Goal: Information Seeking & Learning: Stay updated

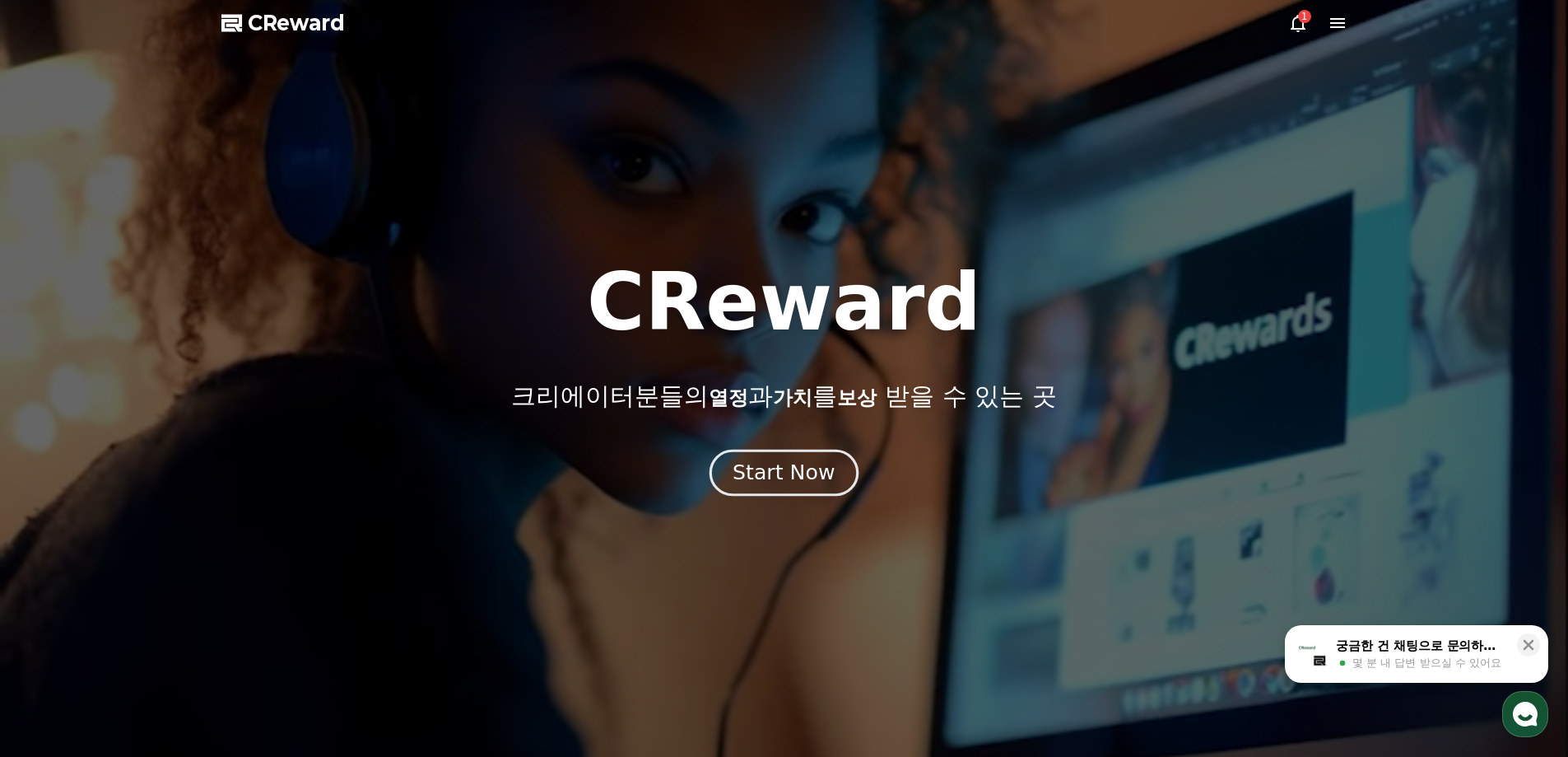
click at [792, 477] on div "Start Now" at bounding box center [783, 472] width 102 height 28
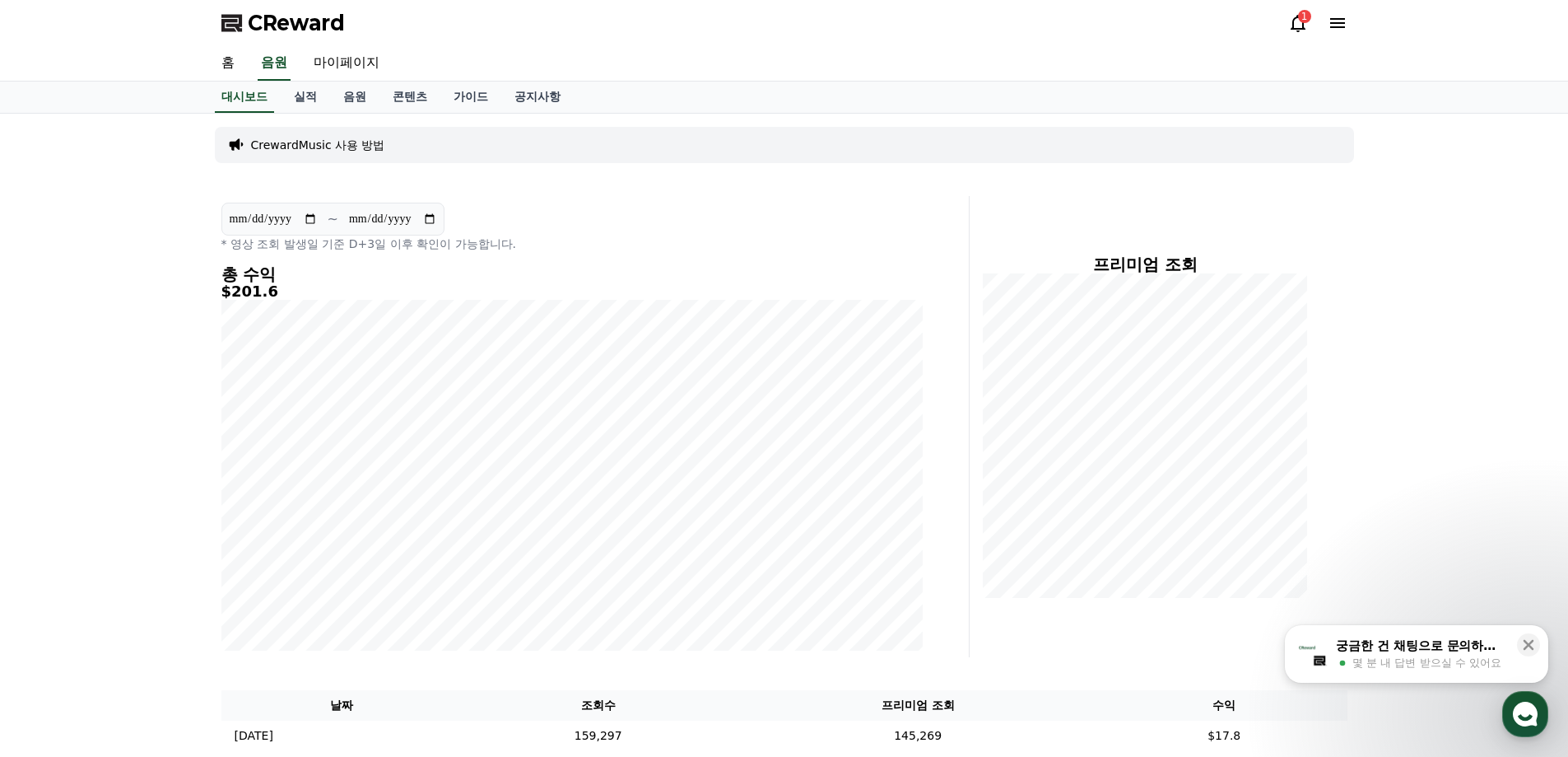
click at [1306, 28] on icon at bounding box center [1298, 23] width 20 height 20
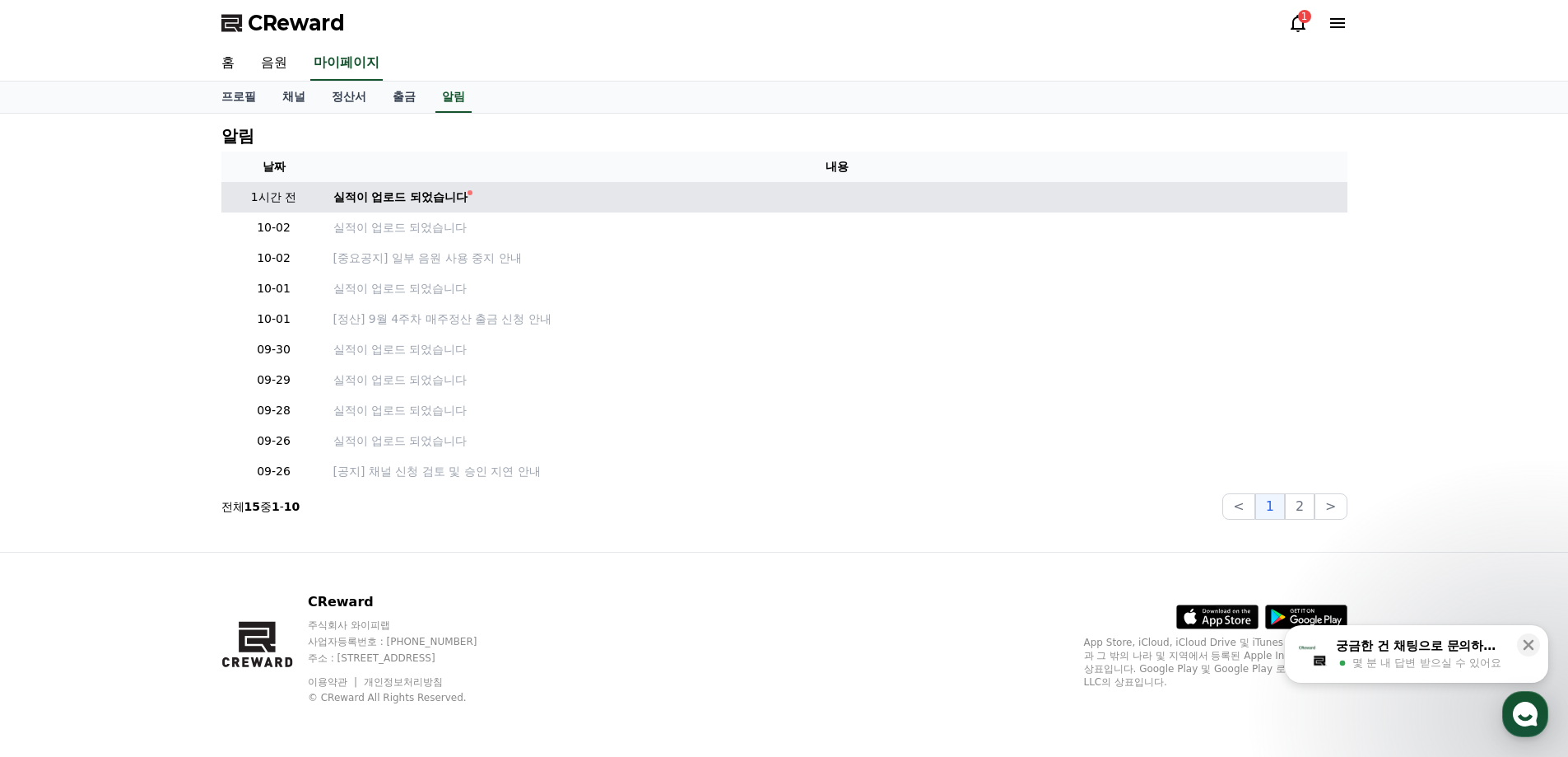
click at [521, 207] on td "실적이 업로드 되었습니다" at bounding box center [837, 198] width 1021 height 30
click at [484, 197] on link "실적이 업로드 되었습니다" at bounding box center [837, 197] width 1008 height 17
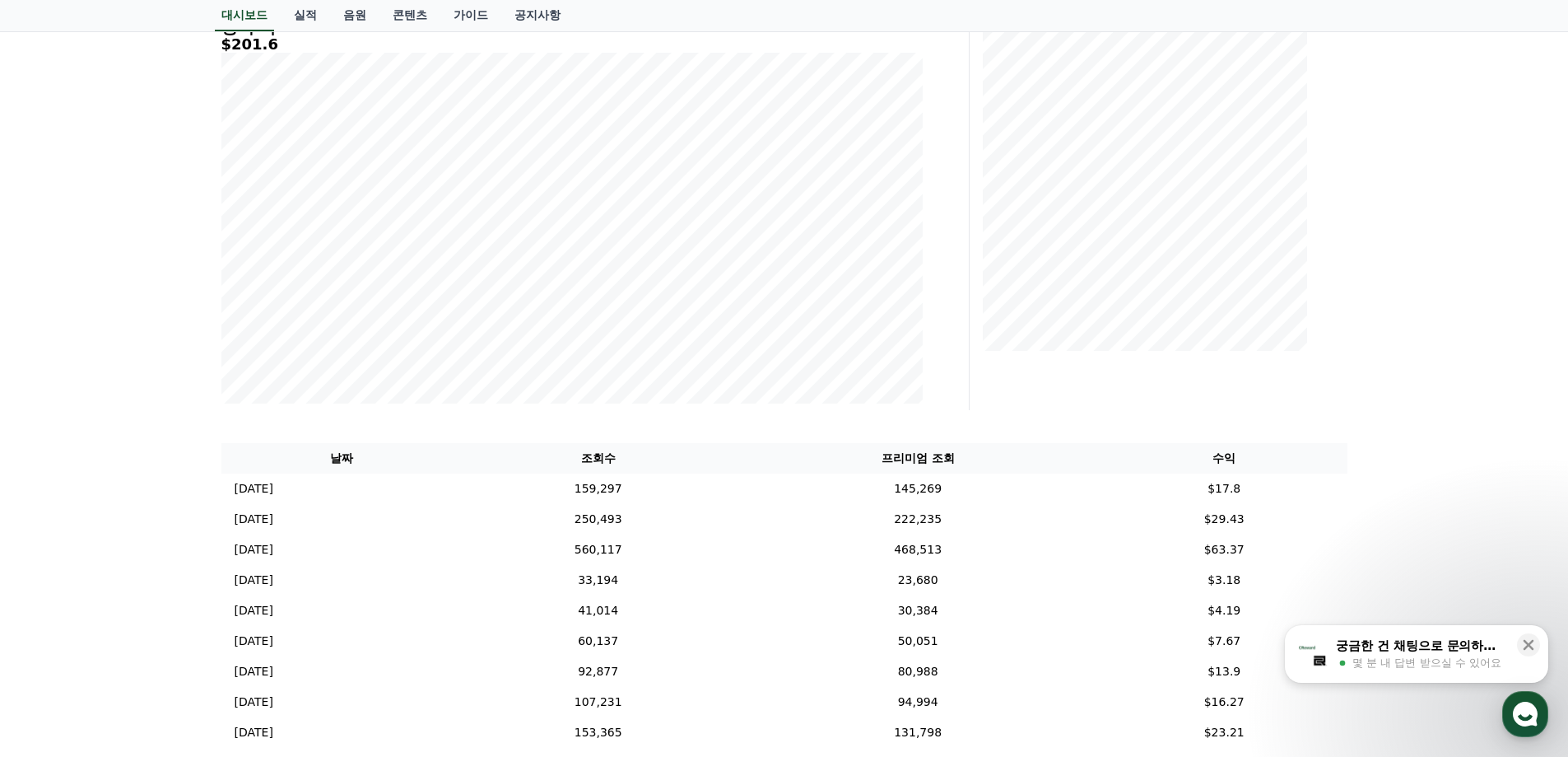
scroll to position [83, 0]
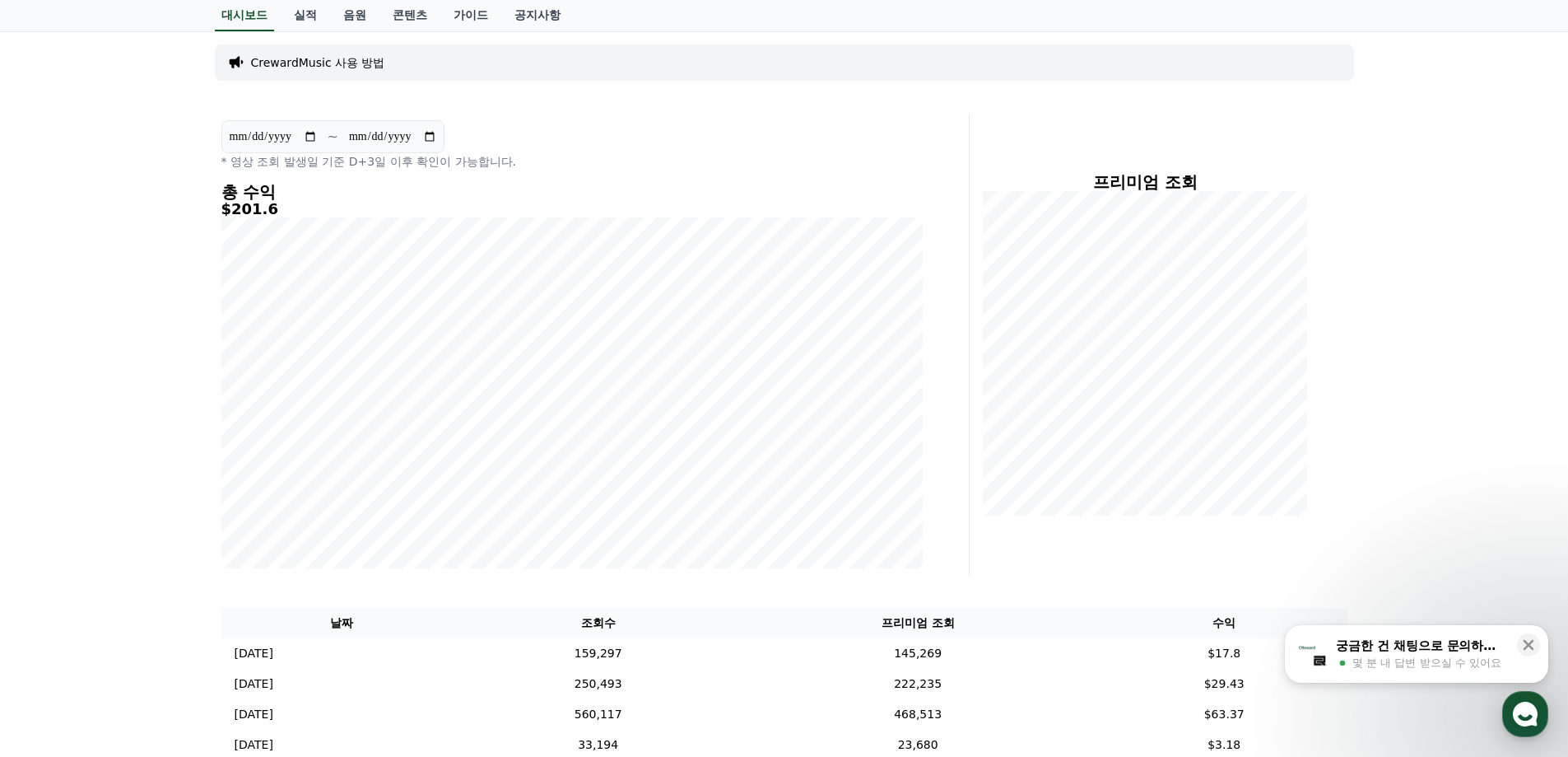
click at [302, 144] on input "**********" at bounding box center [274, 136] width 89 height 18
click at [282, 140] on input "**********" at bounding box center [274, 136] width 89 height 18
click at [306, 144] on input "**********" at bounding box center [274, 136] width 89 height 18
click at [320, 138] on section "**********" at bounding box center [332, 137] width 223 height 33
click at [318, 133] on input "**********" at bounding box center [274, 136] width 89 height 18
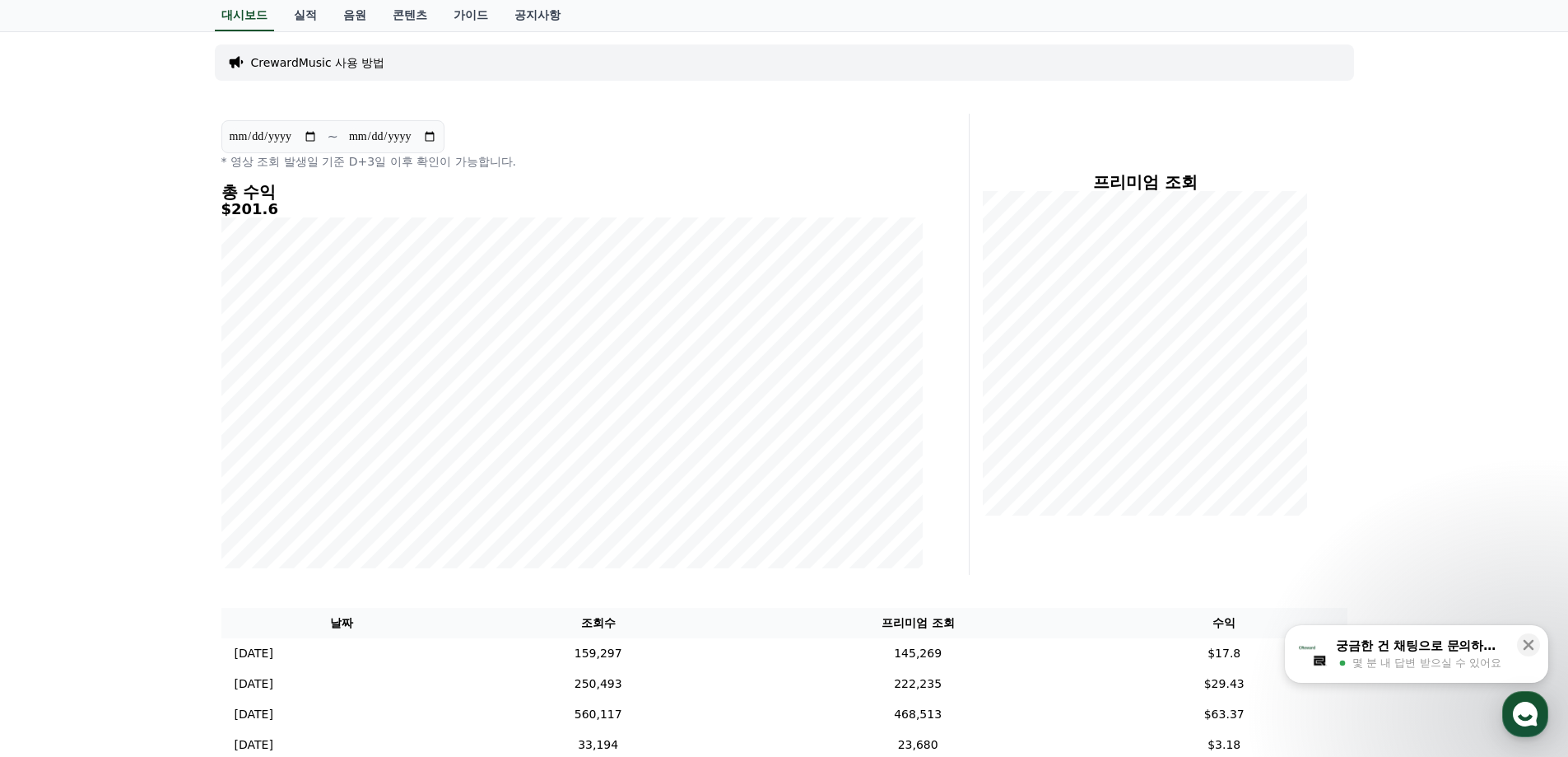
type input "**********"
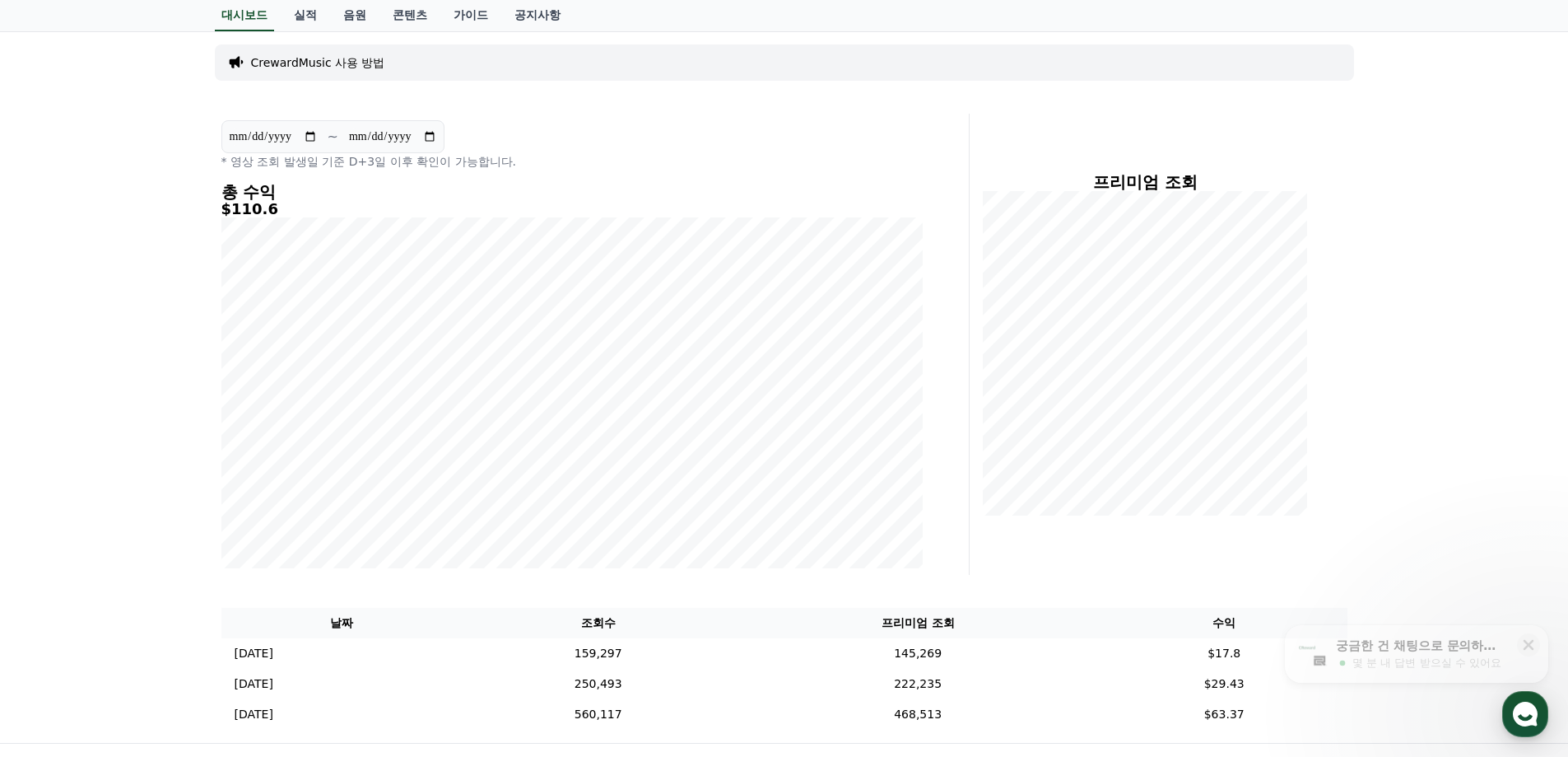
scroll to position [0, 0]
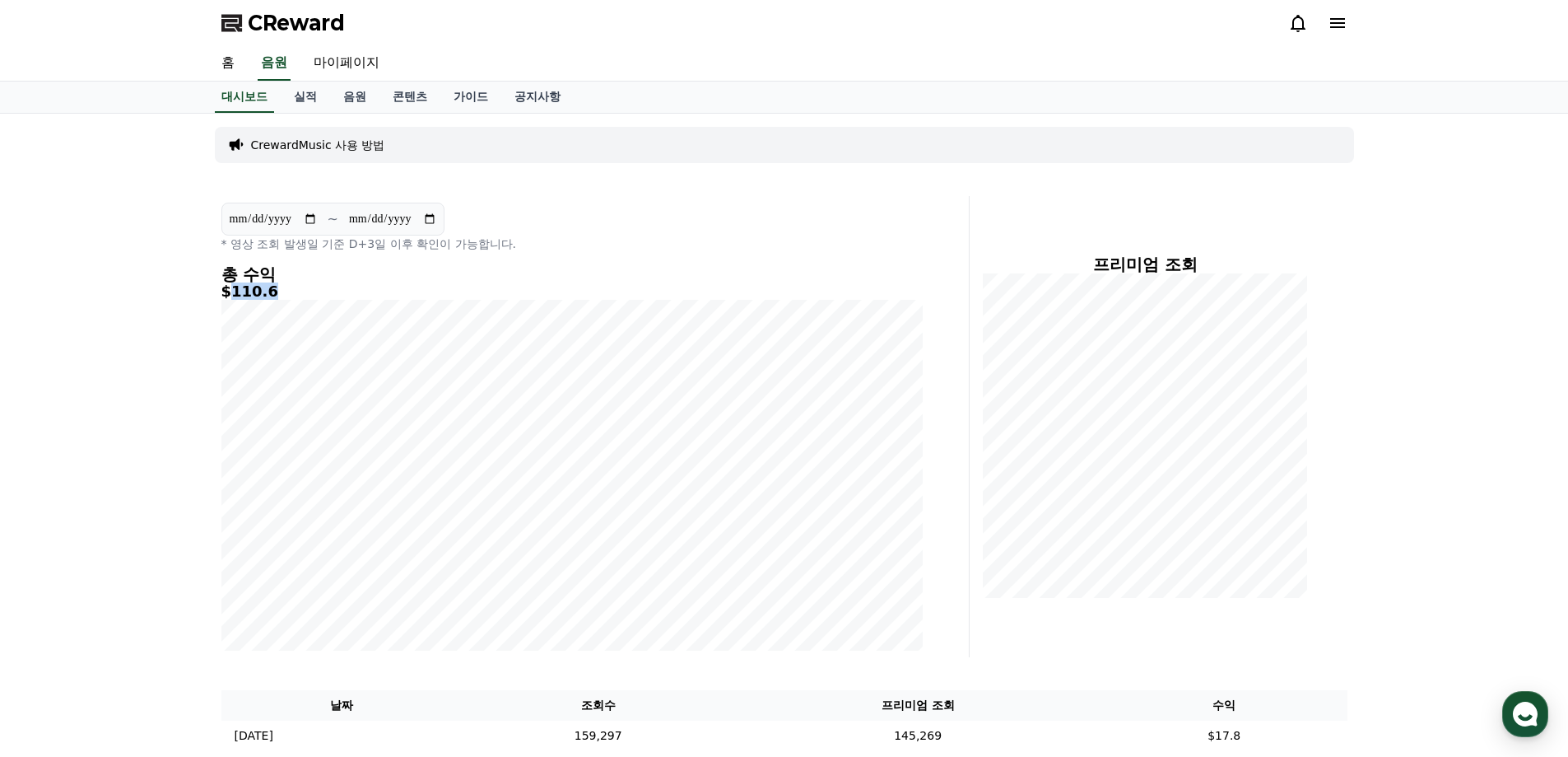
click at [271, 301] on div "총 수익 $110.6" at bounding box center [572, 458] width 702 height 386
copy h5 "110.6"
click at [391, 95] on link "콘텐츠" at bounding box center [410, 97] width 61 height 31
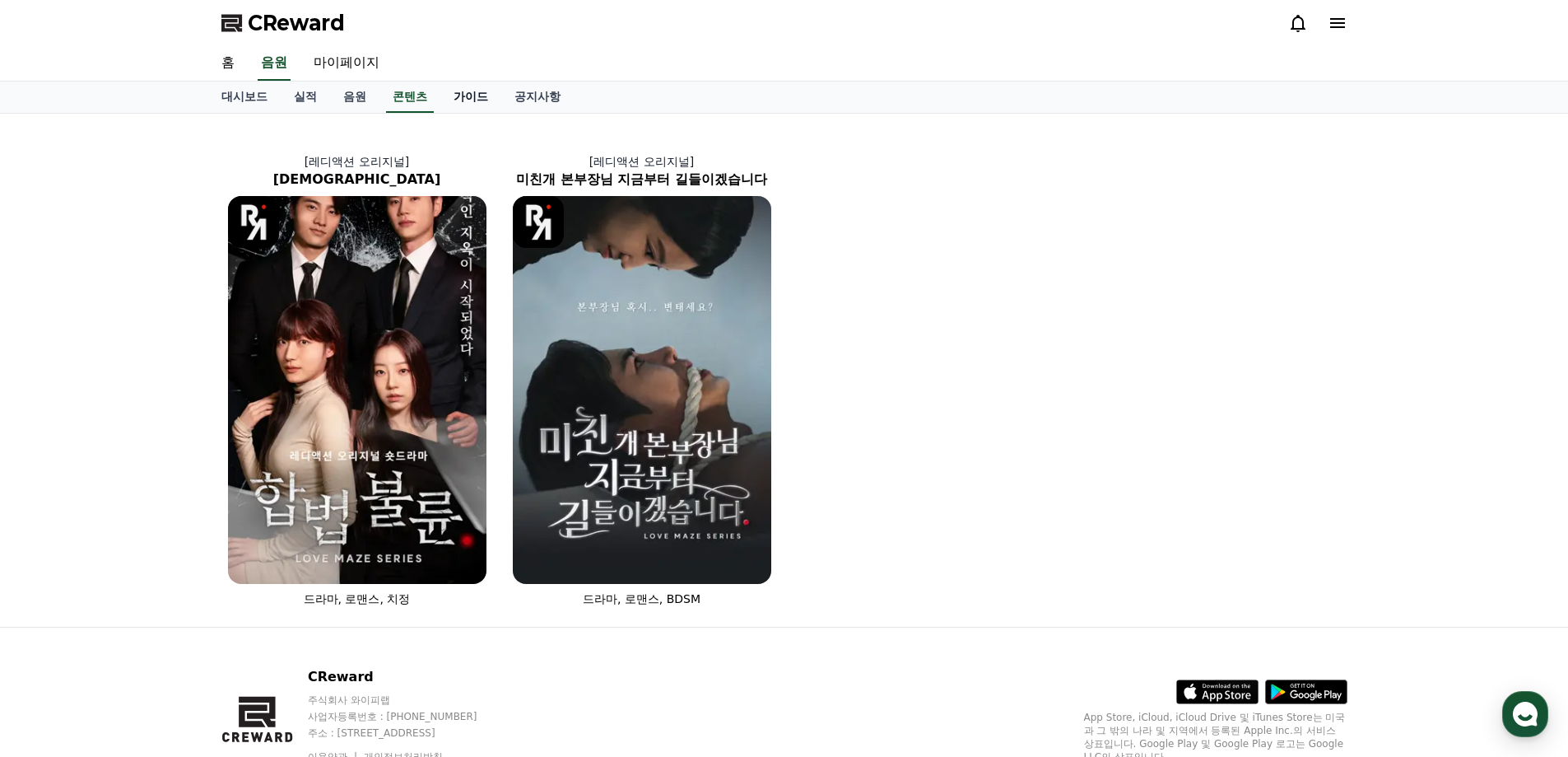
click at [453, 104] on link "가이드" at bounding box center [471, 97] width 61 height 31
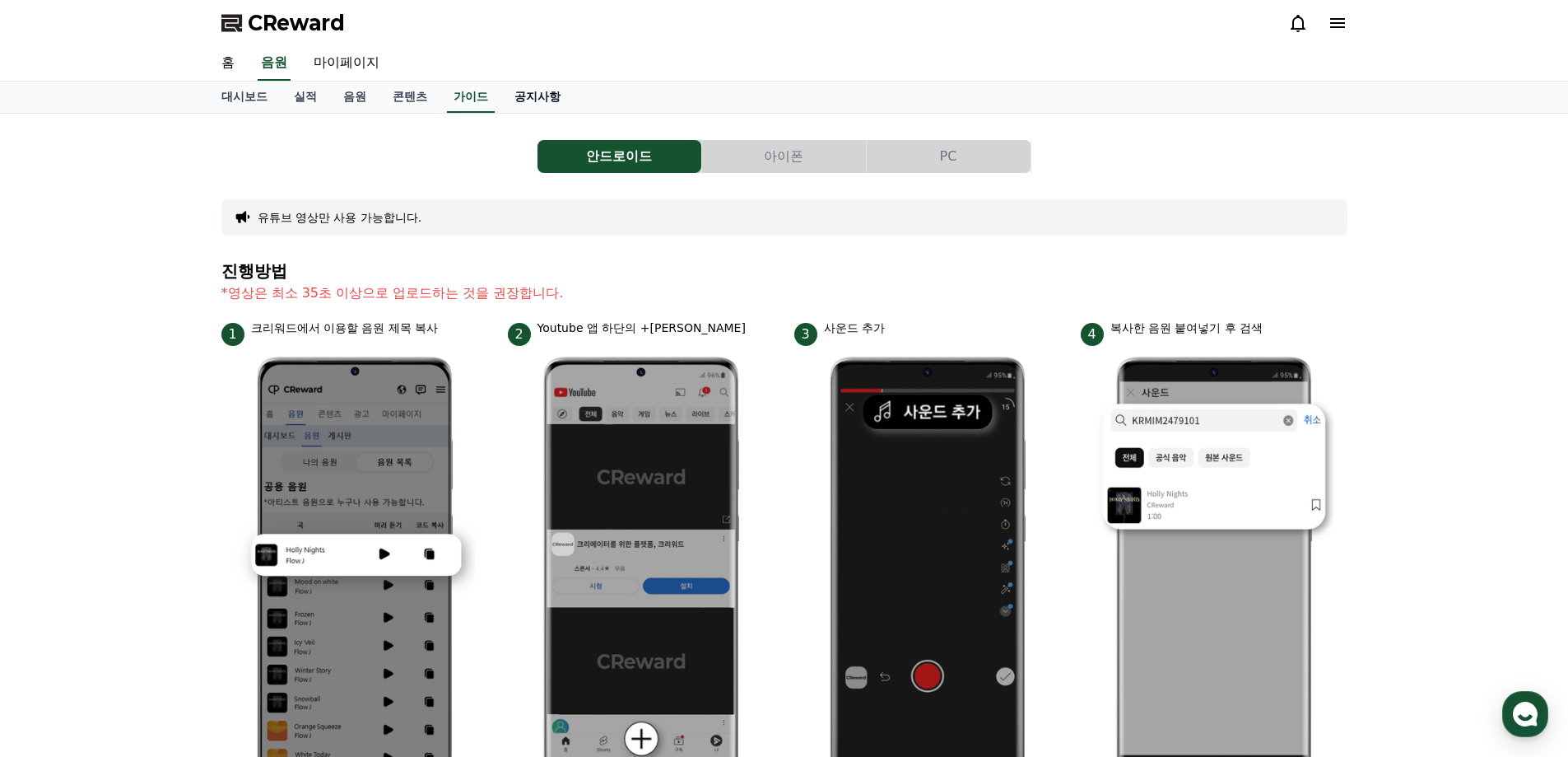
click at [538, 90] on link "공지사항" at bounding box center [538, 97] width 72 height 31
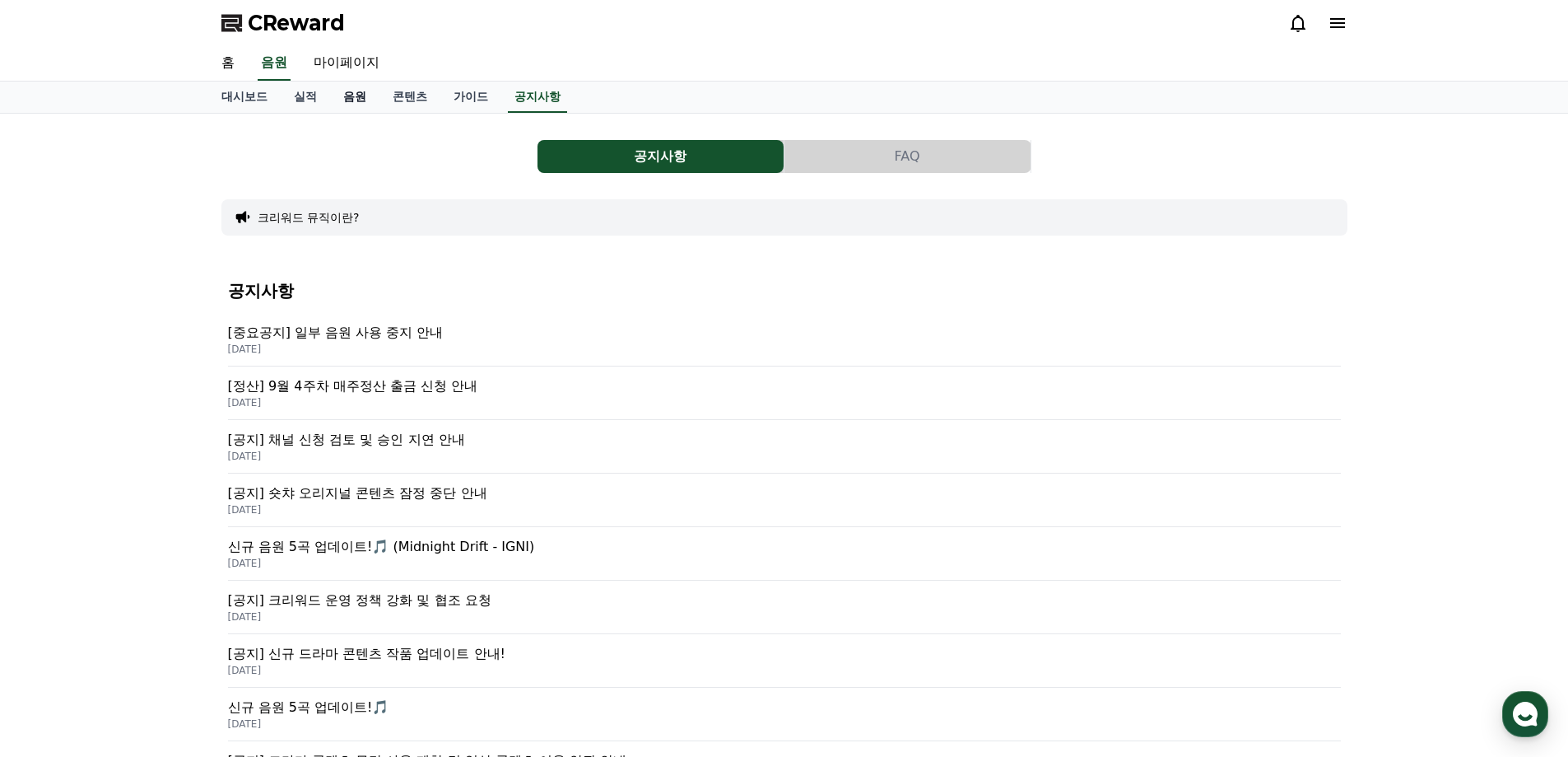
click at [362, 89] on link "음원" at bounding box center [355, 97] width 49 height 31
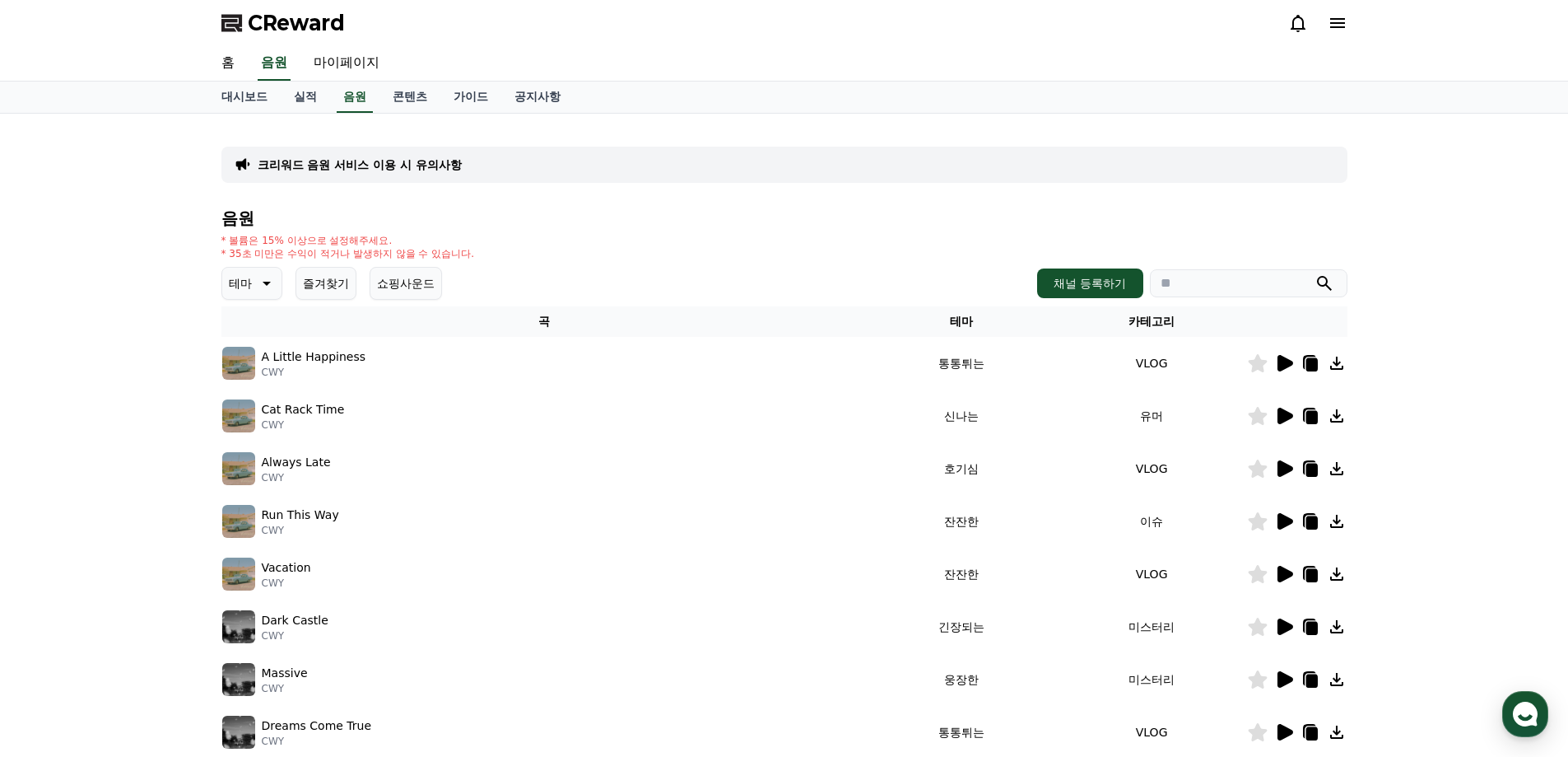
click at [1294, 361] on icon at bounding box center [1284, 363] width 20 height 20
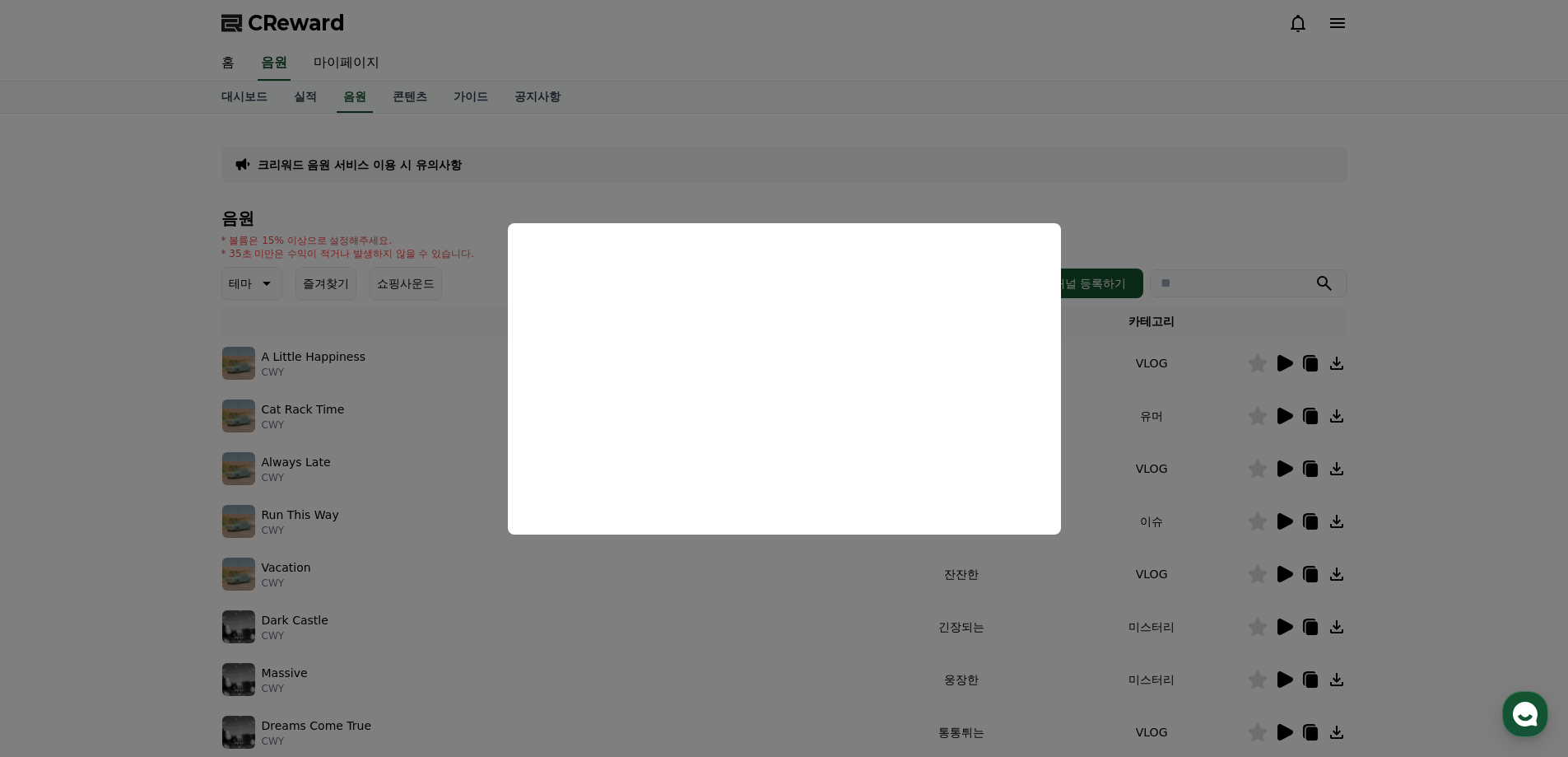
click at [1492, 274] on button "close modal" at bounding box center [784, 378] width 1568 height 757
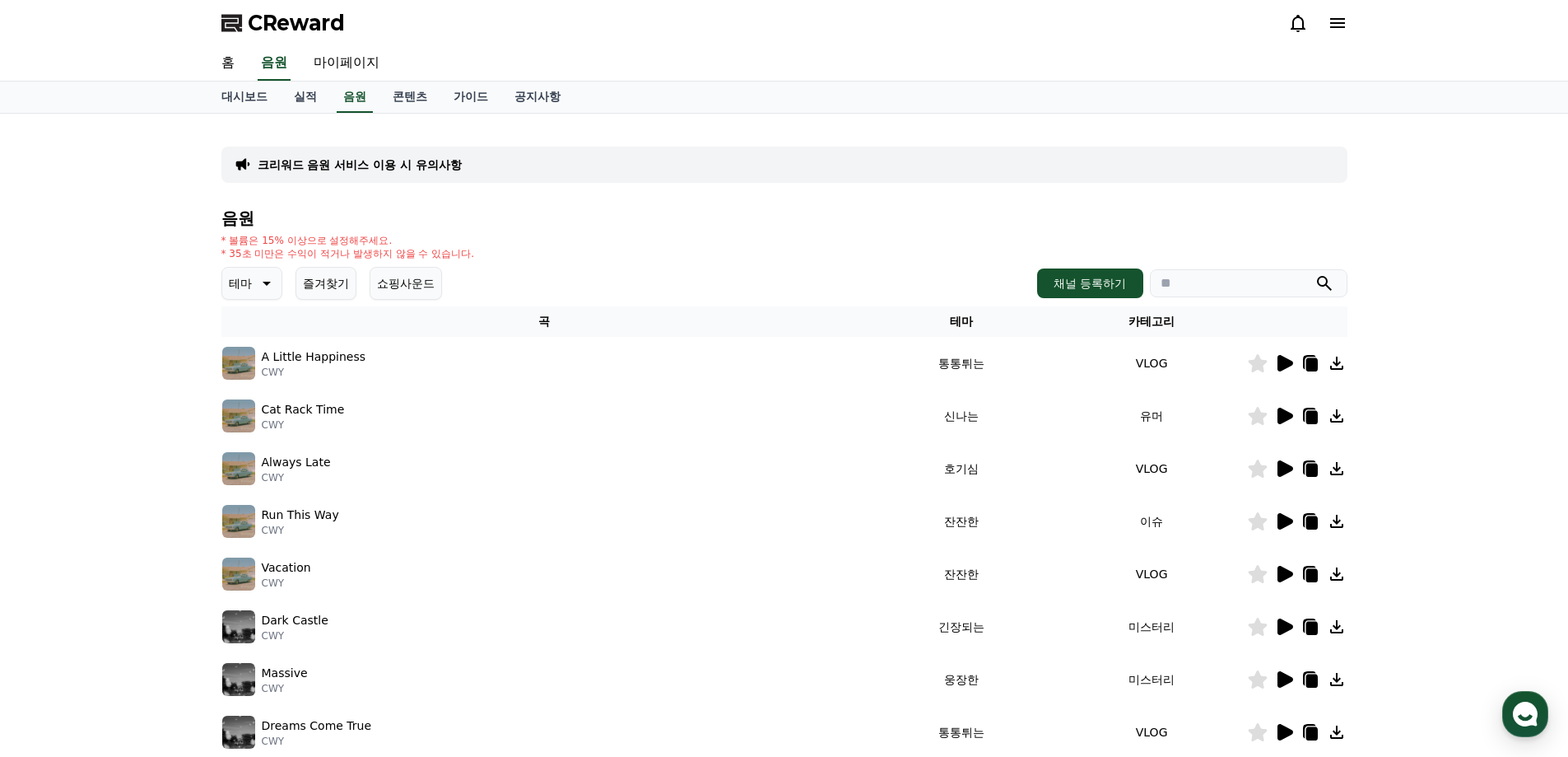
scroll to position [164, 0]
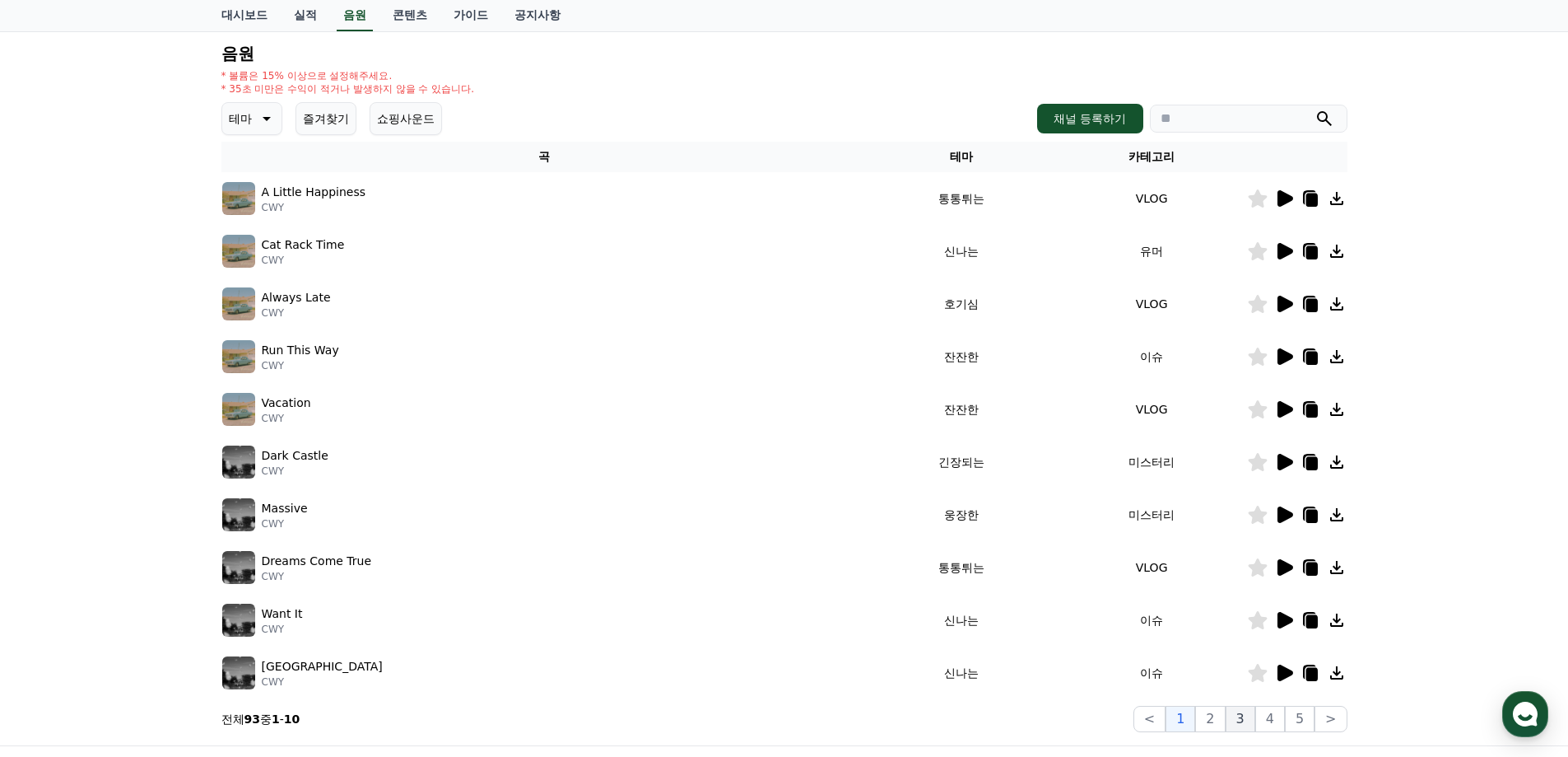
click at [1231, 726] on button "3" at bounding box center [1240, 719] width 29 height 27
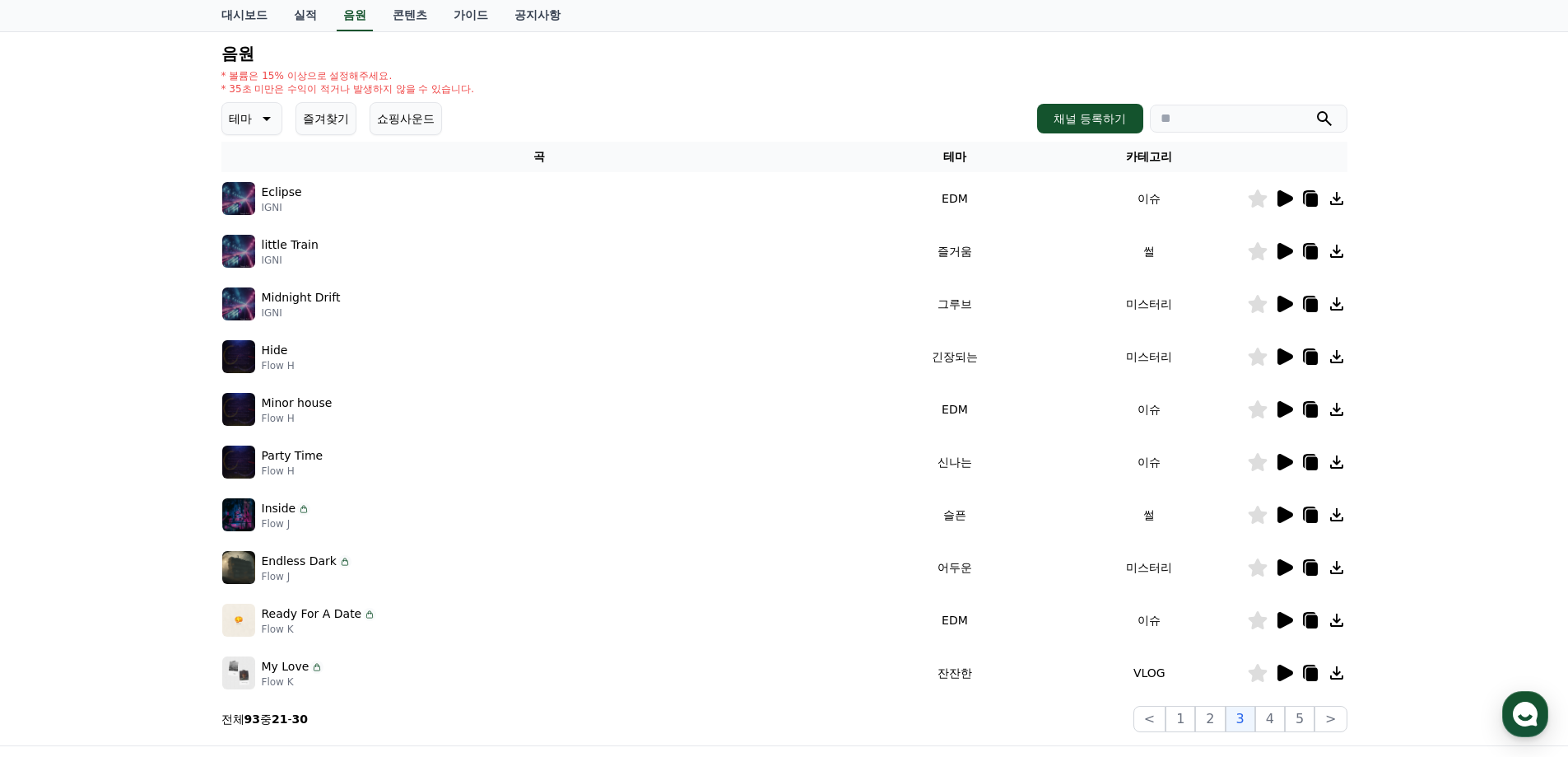
scroll to position [330, 0]
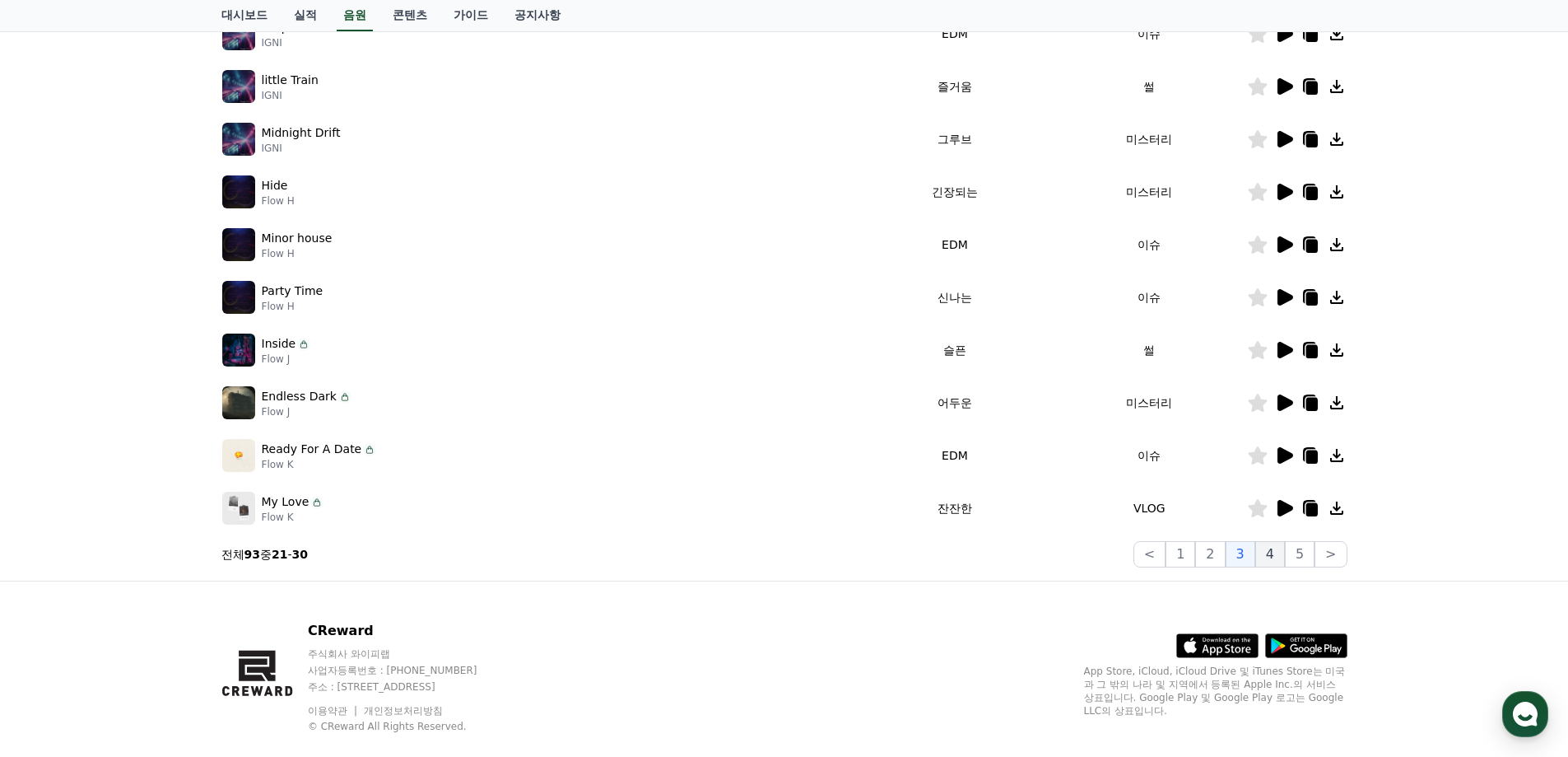
click at [1269, 565] on button "4" at bounding box center [1270, 554] width 29 height 27
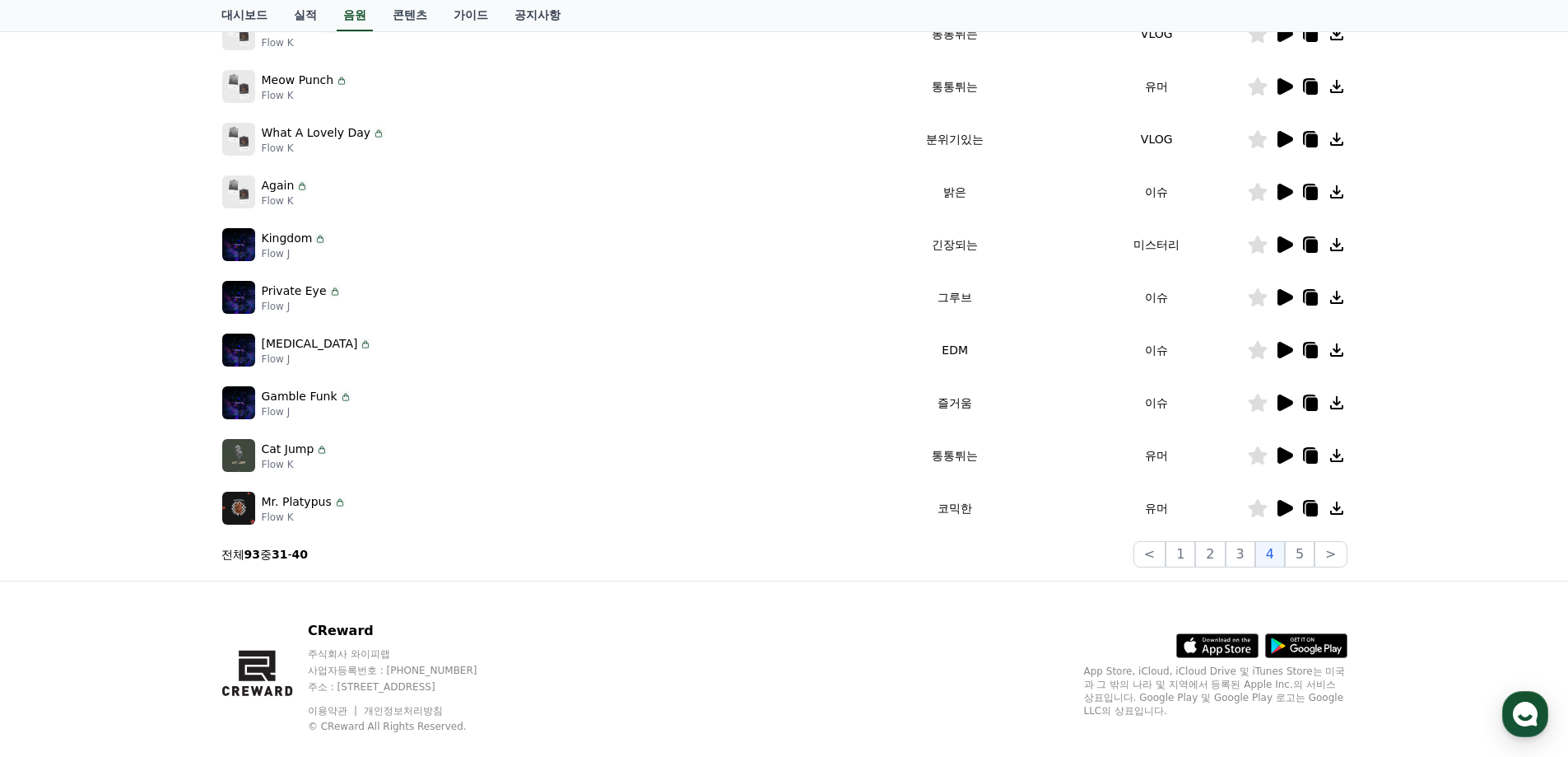
scroll to position [358, 0]
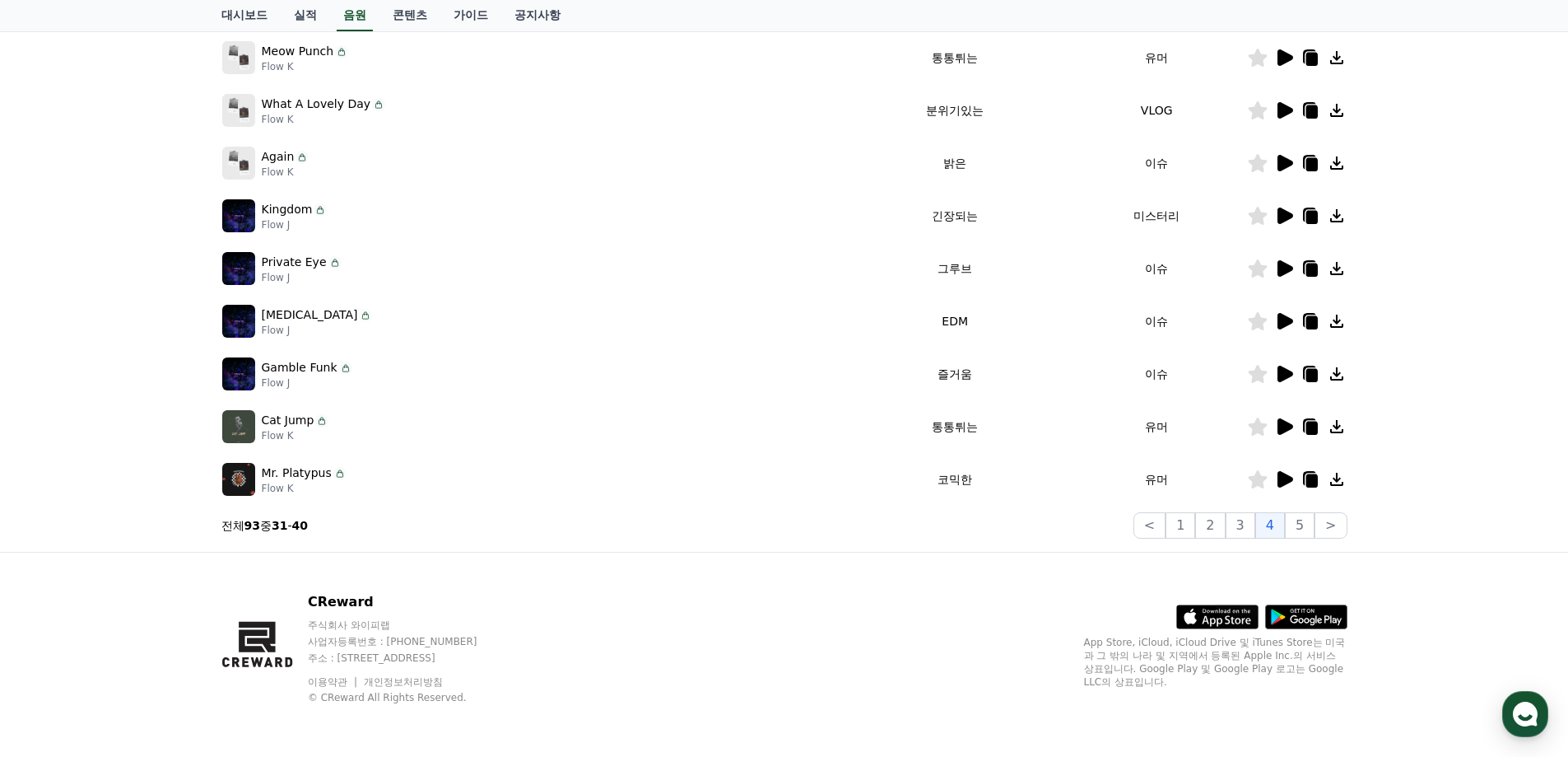
click at [1281, 480] on icon at bounding box center [1285, 479] width 15 height 16
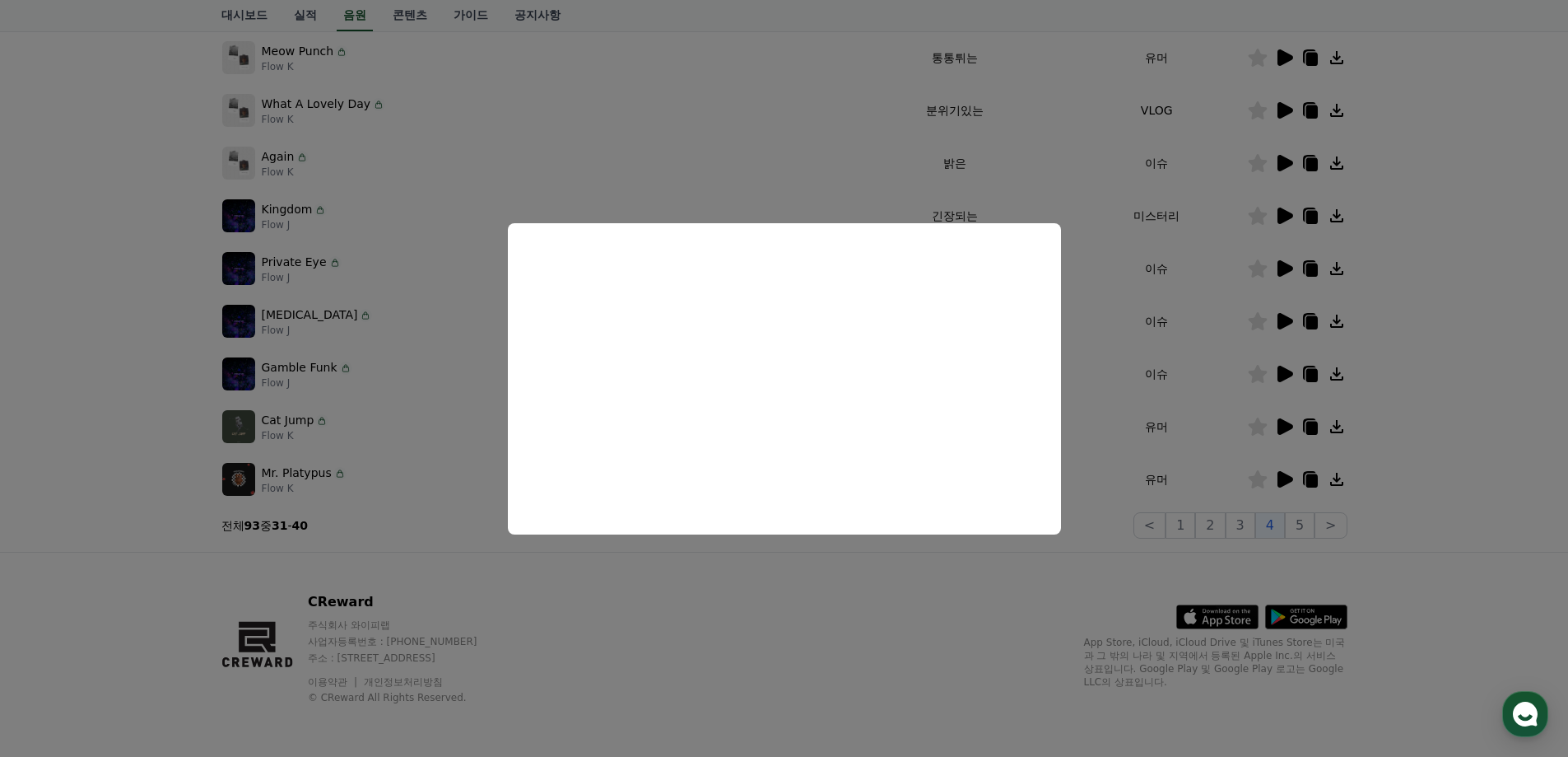
click at [929, 589] on button "close modal" at bounding box center [784, 378] width 1568 height 757
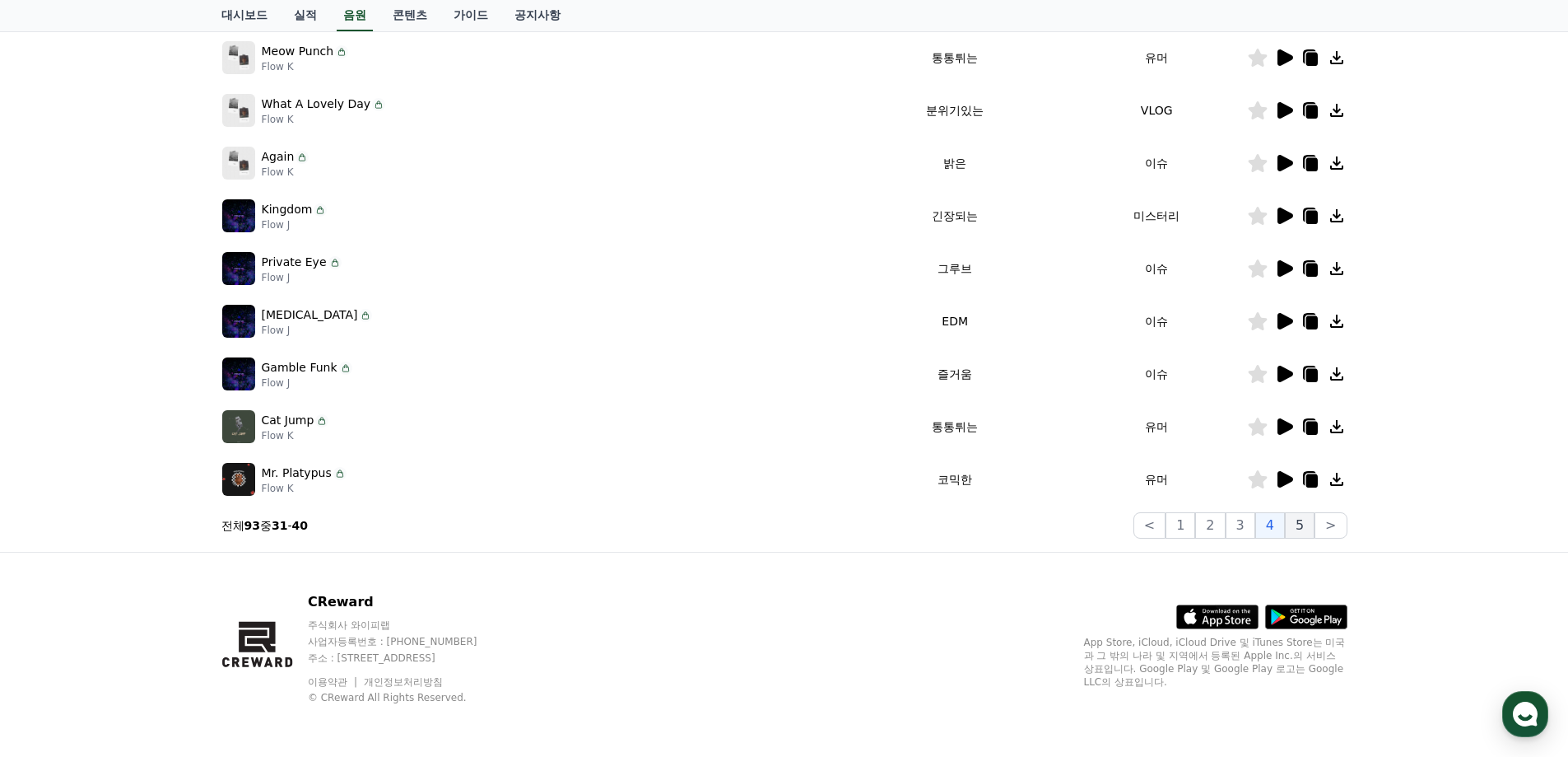
click at [1289, 534] on button "5" at bounding box center [1299, 525] width 29 height 27
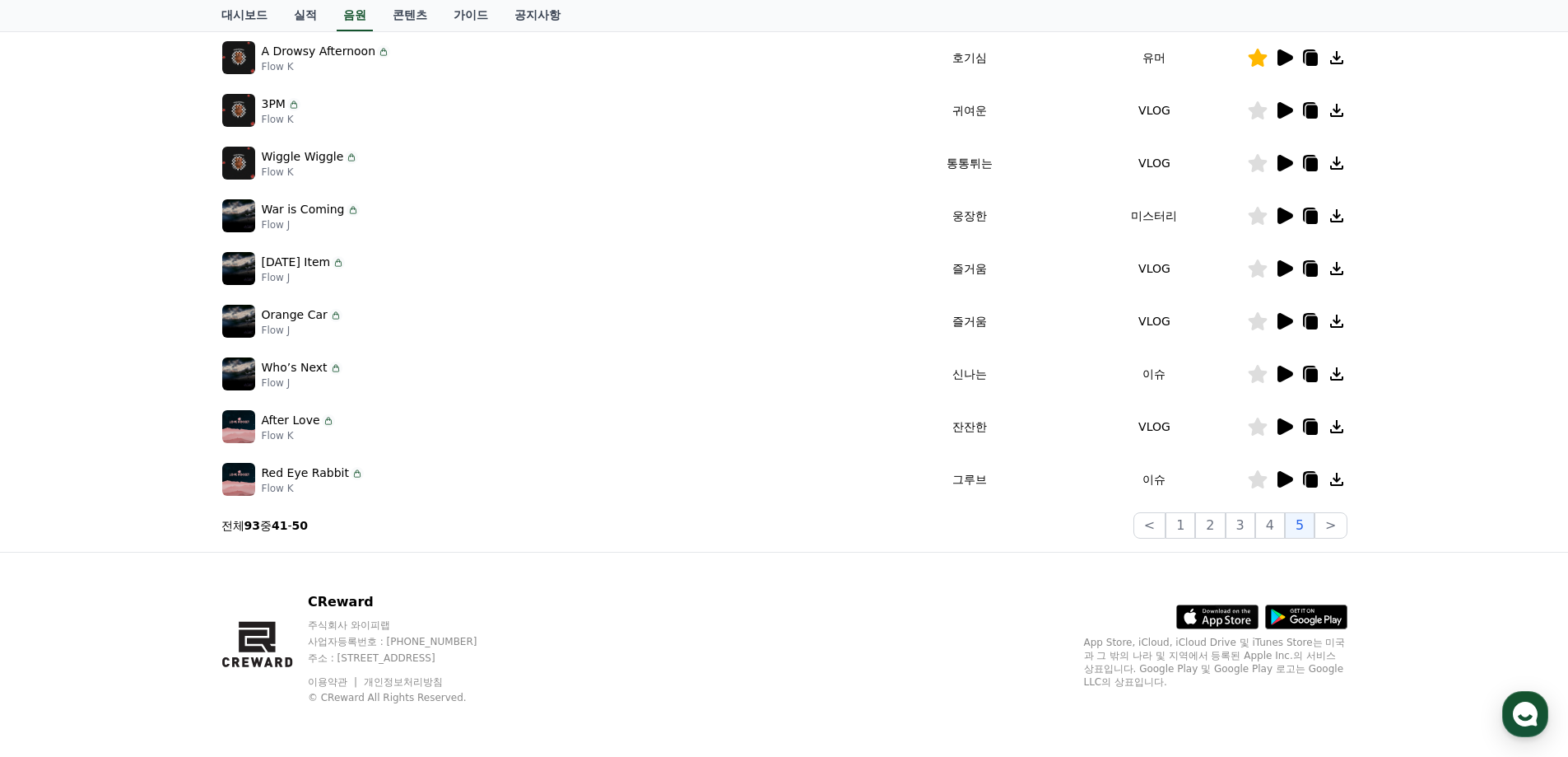
scroll to position [111, 0]
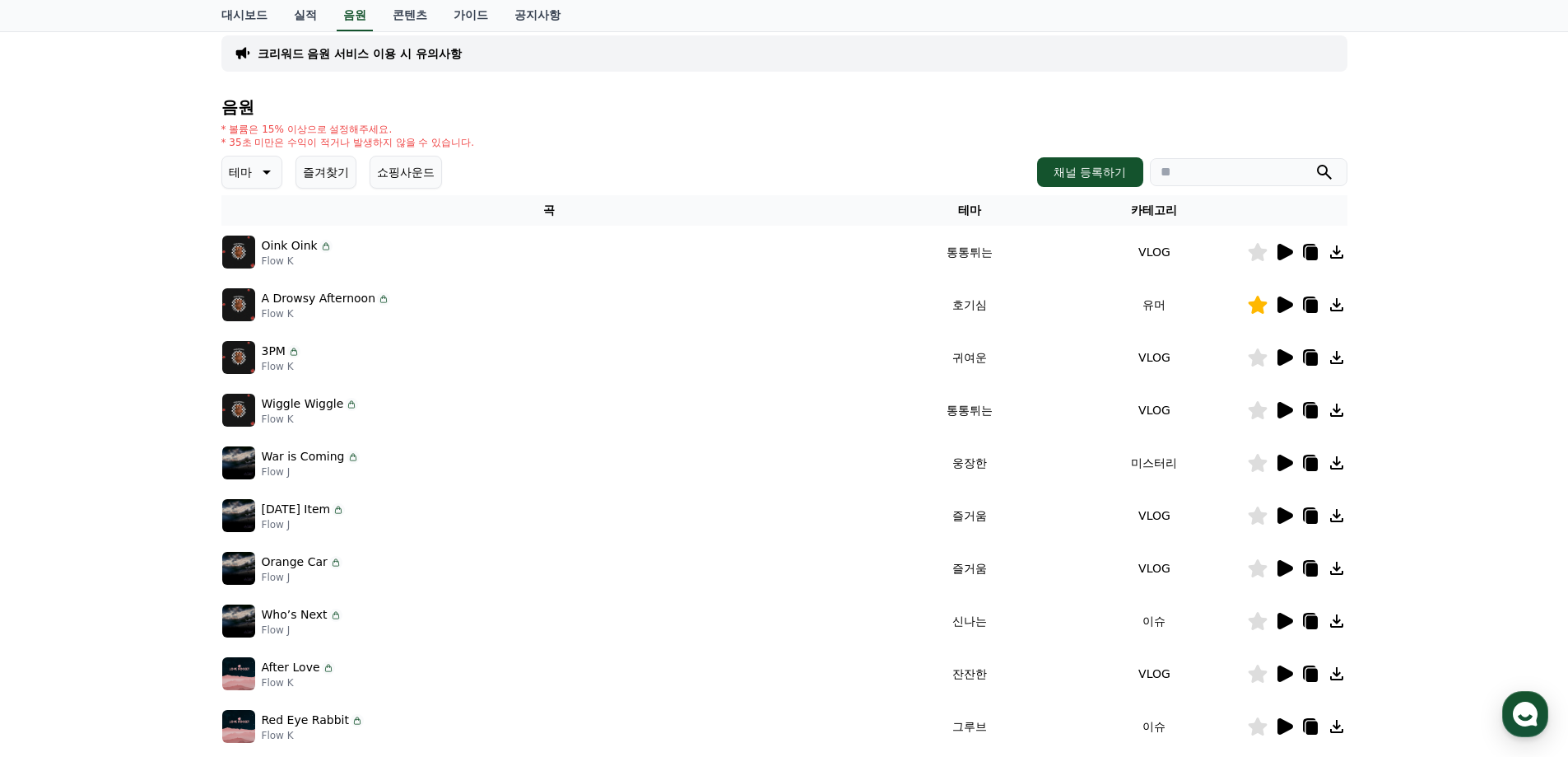
click at [1282, 310] on icon at bounding box center [1285, 304] width 15 height 16
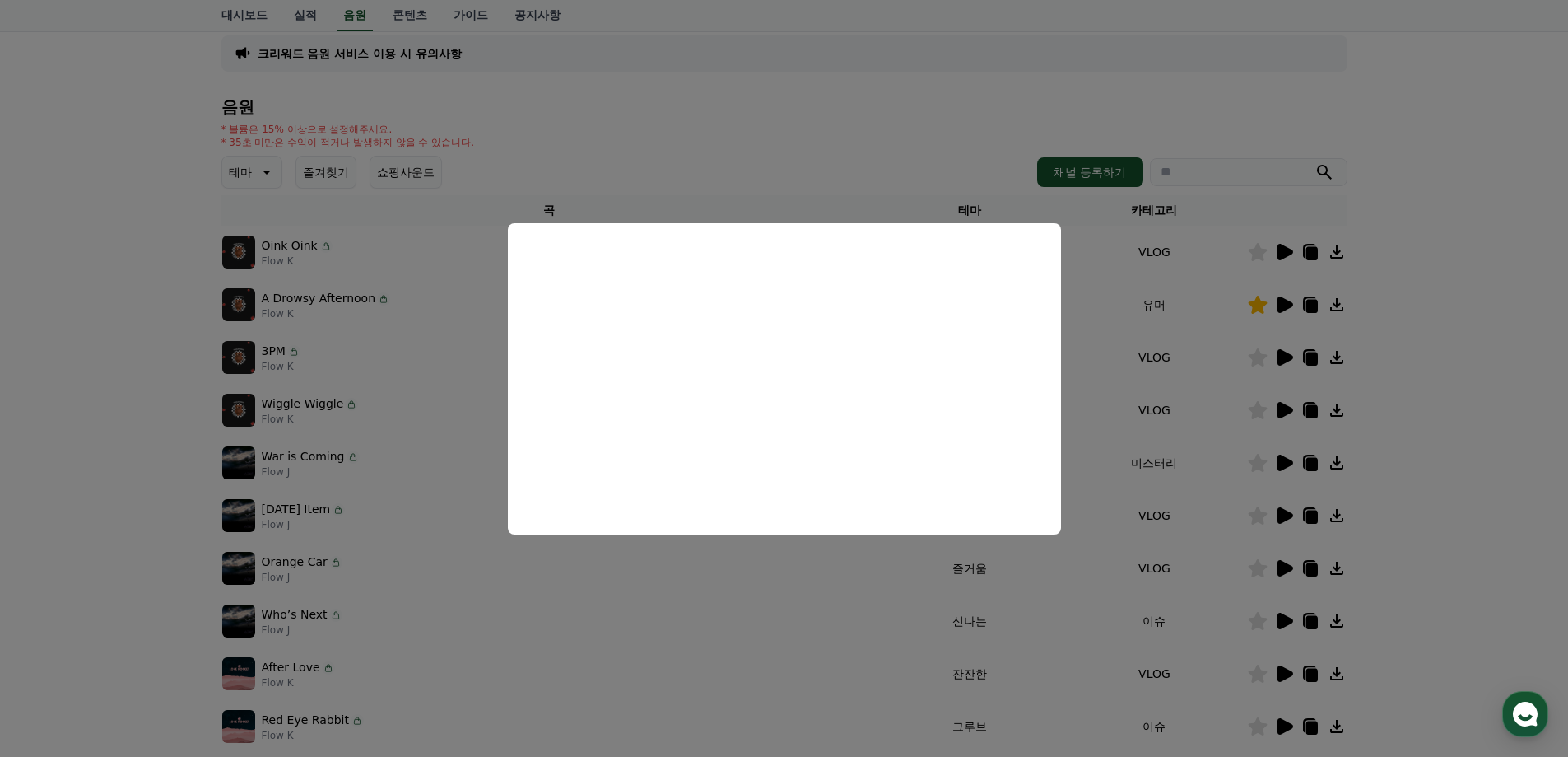
click at [458, 288] on button "close modal" at bounding box center [784, 378] width 1568 height 757
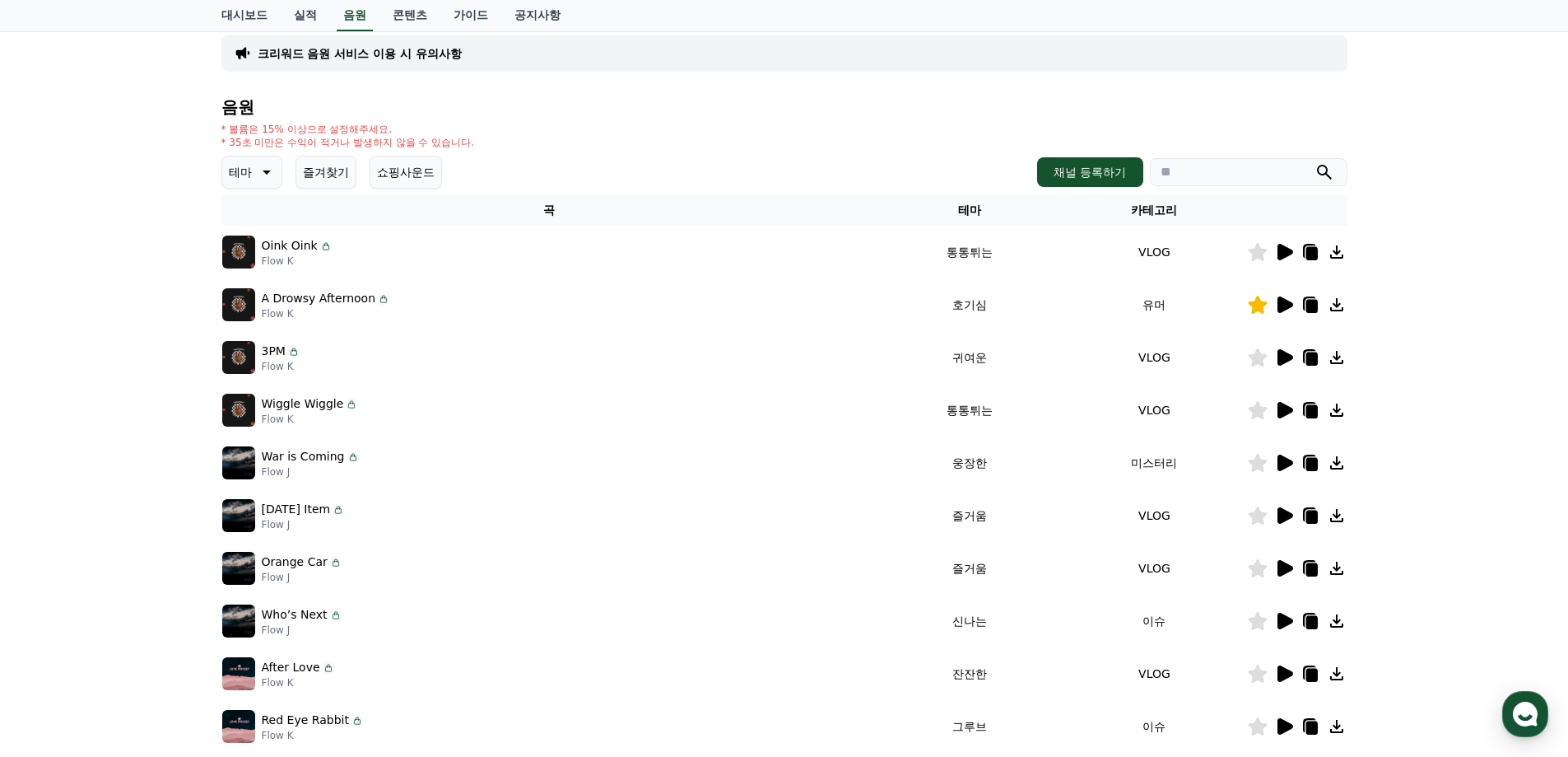
scroll to position [0, 0]
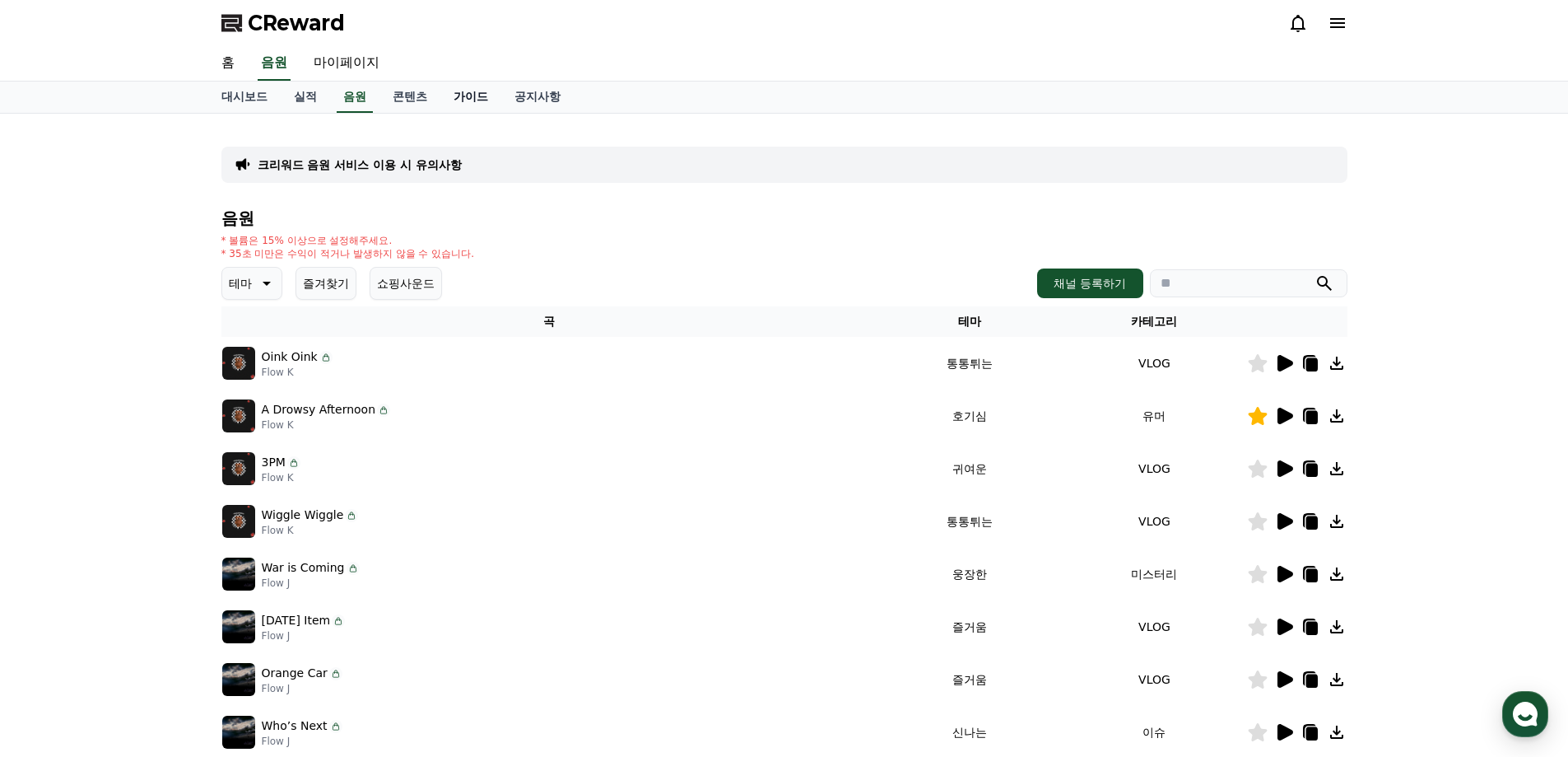
click at [450, 106] on link "가이드" at bounding box center [471, 97] width 61 height 31
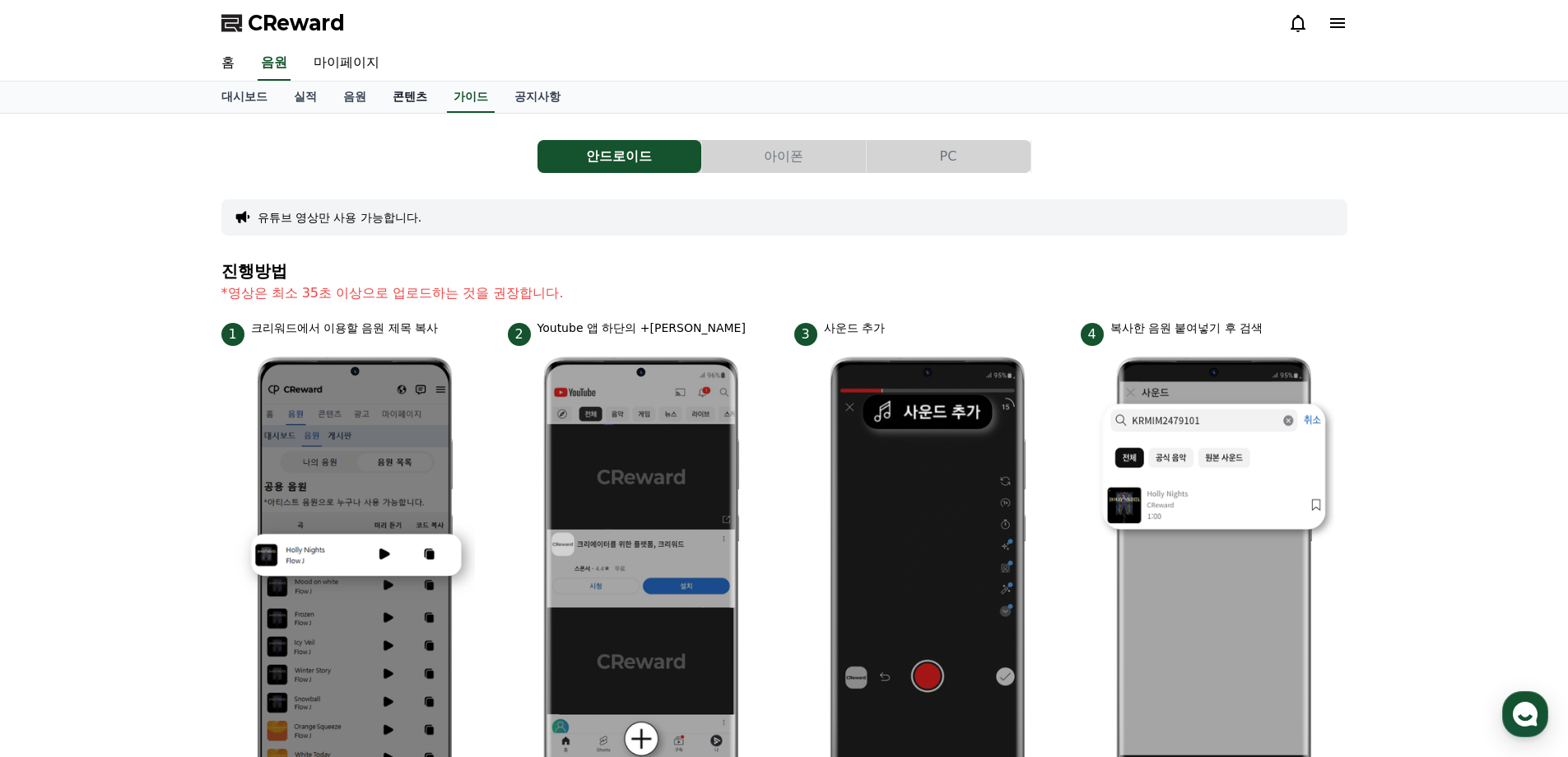
click at [425, 98] on link "콘텐츠" at bounding box center [410, 97] width 61 height 31
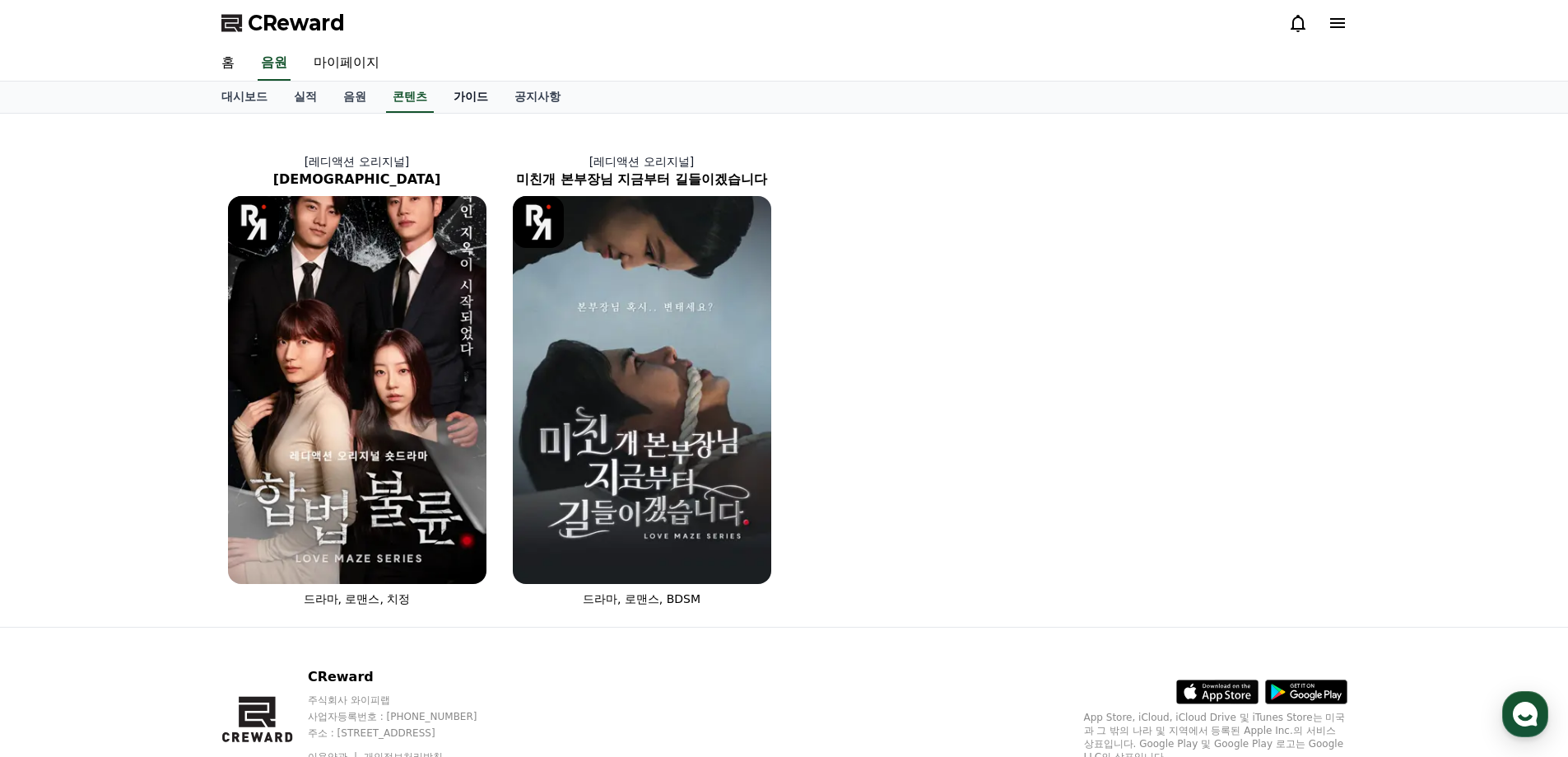
click at [473, 98] on link "가이드" at bounding box center [471, 97] width 61 height 31
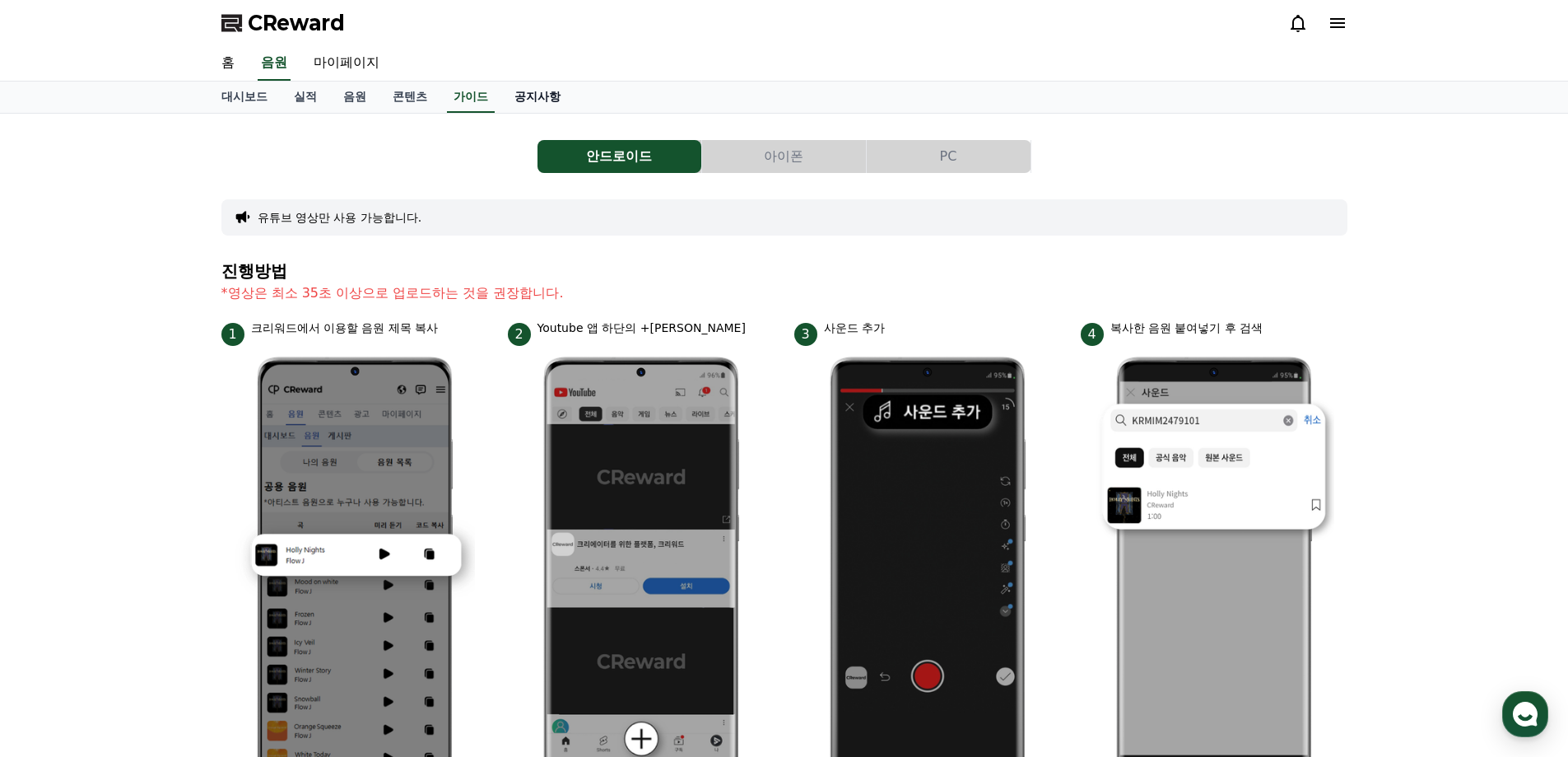
click at [522, 98] on link "공지사항" at bounding box center [538, 97] width 72 height 31
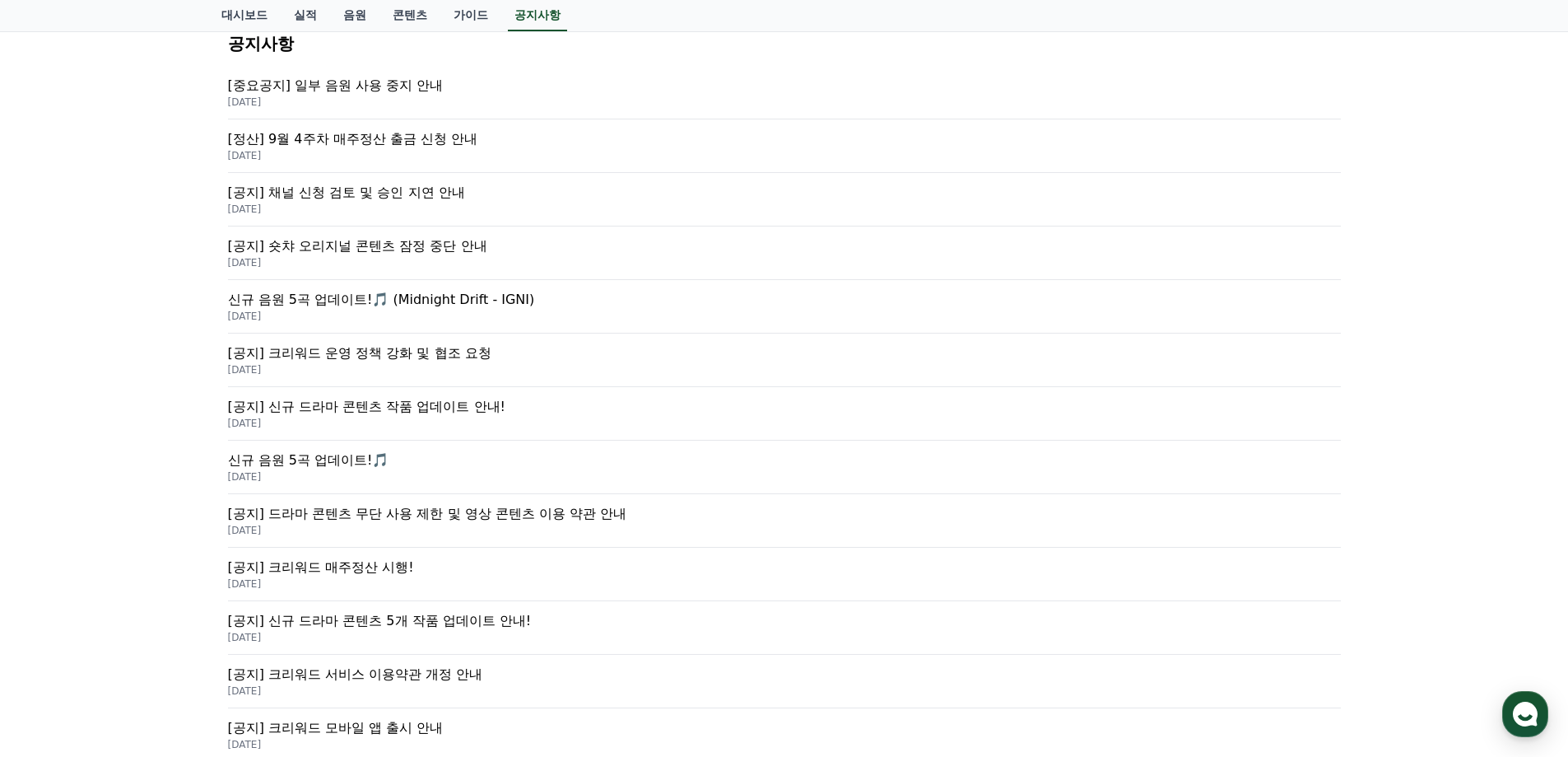
scroll to position [164, 0]
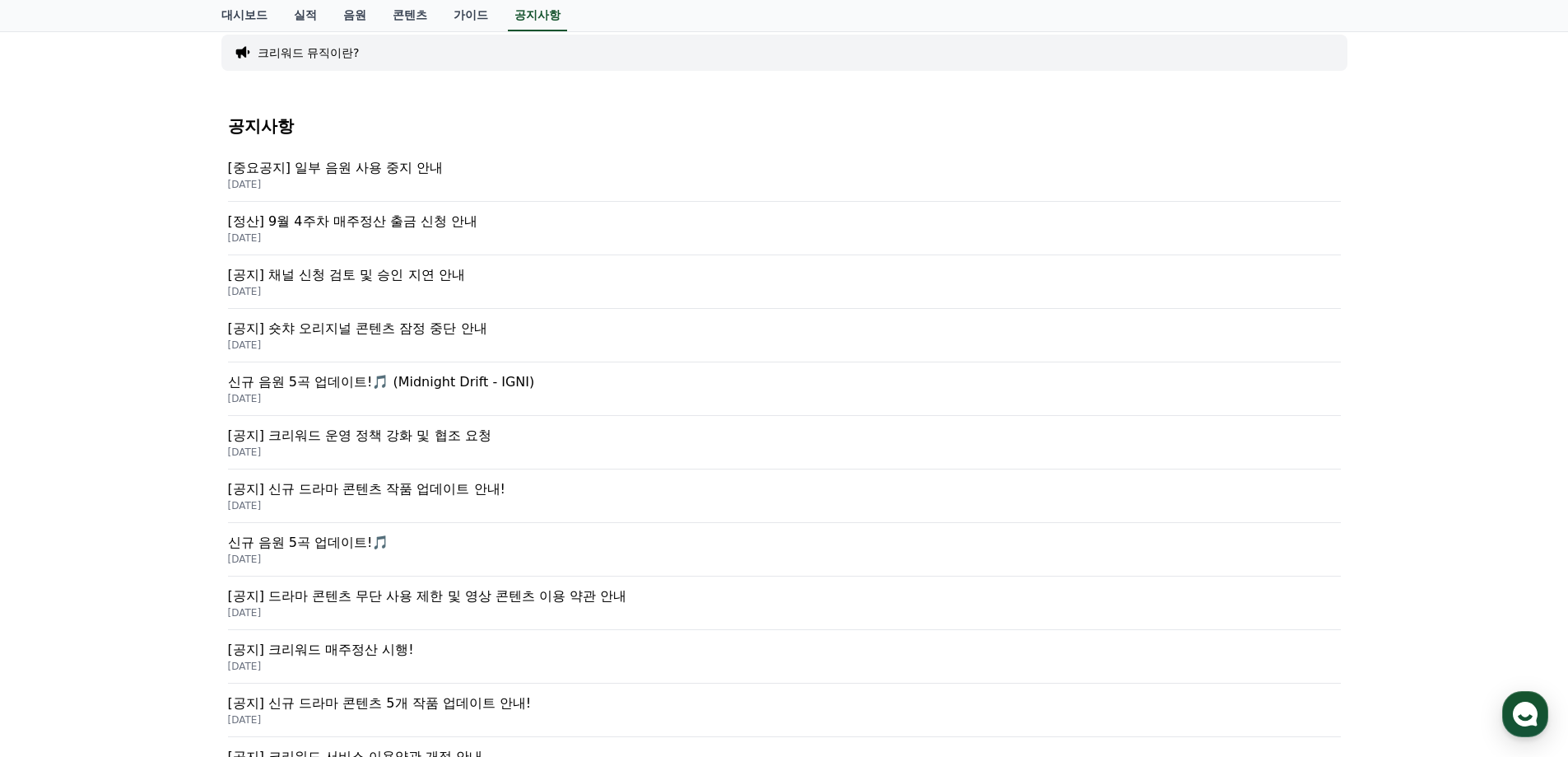
click at [388, 652] on p "[공지] 크리워드 매주정산 시행!" at bounding box center [784, 650] width 1113 height 20
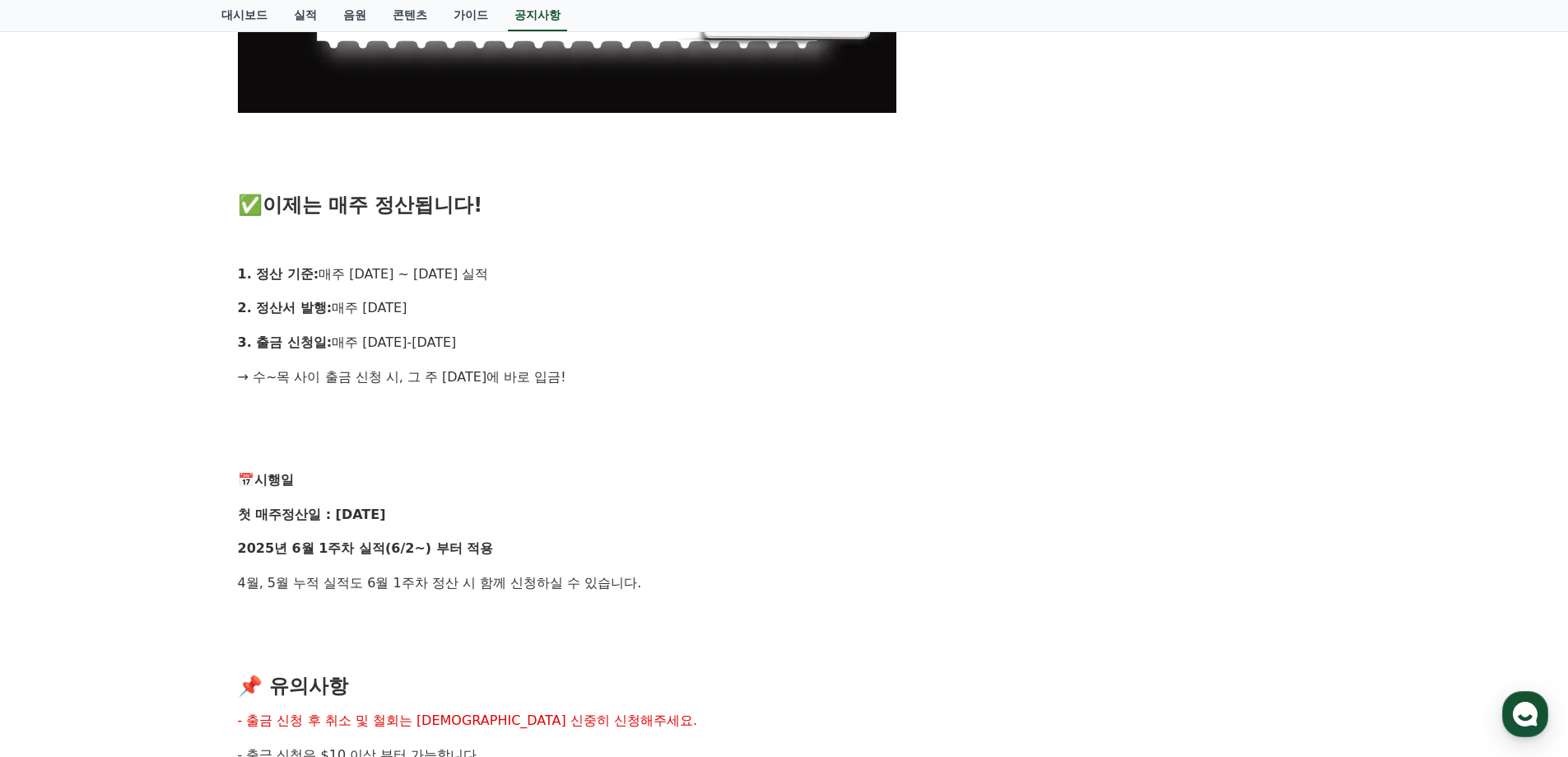
scroll to position [1153, 0]
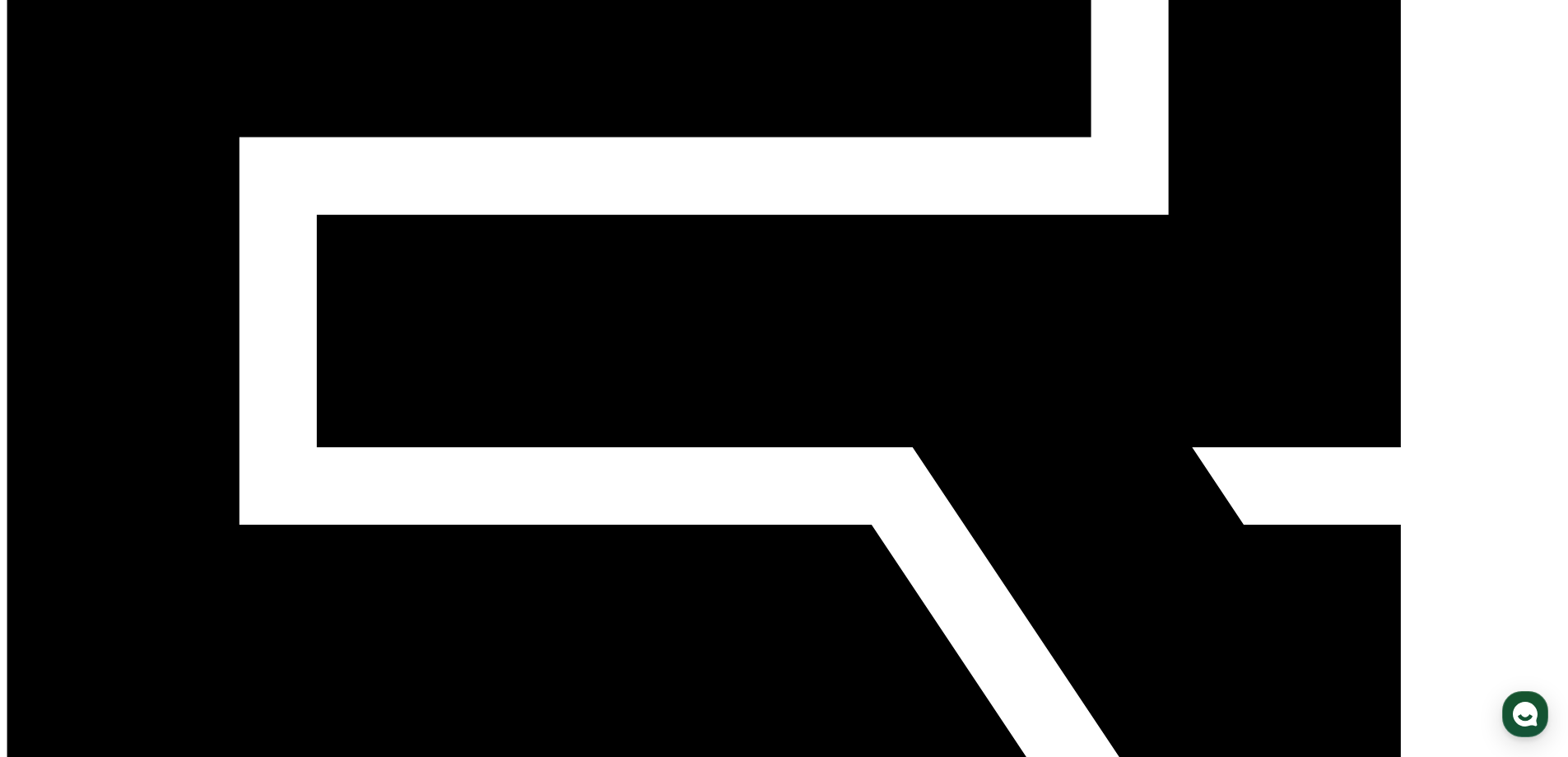
scroll to position [83, 0]
